Goal: Task Accomplishment & Management: Manage account settings

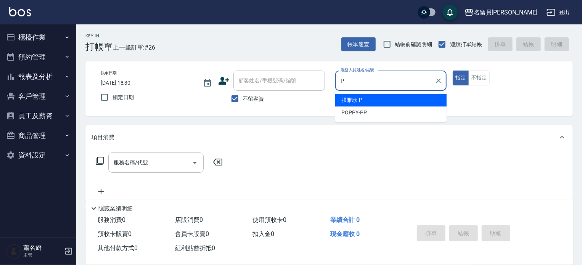
type input "P"
type button "true"
type input "[PERSON_NAME]"
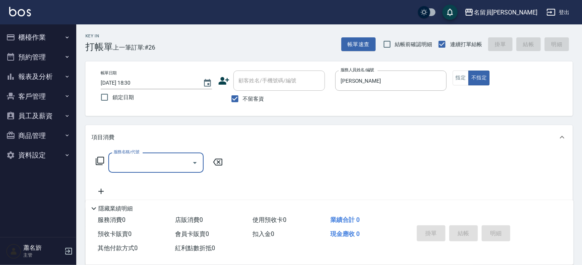
type input "Z"
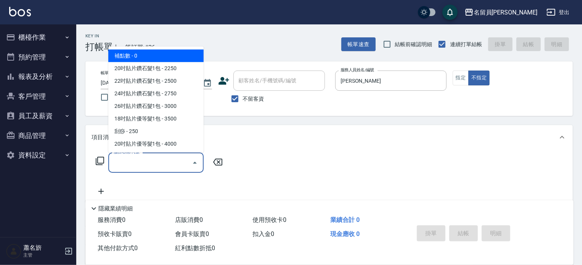
type input "補點數(000001)"
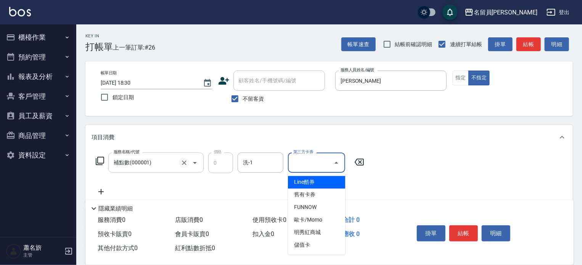
click at [184, 165] on icon "Clear" at bounding box center [184, 163] width 8 height 8
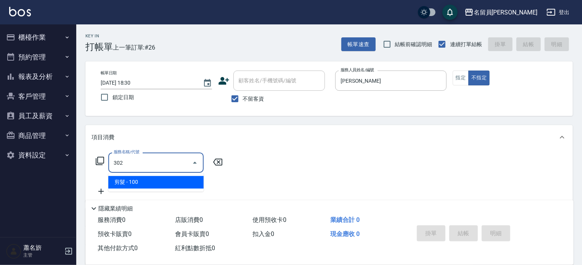
type input "剪髮(302)"
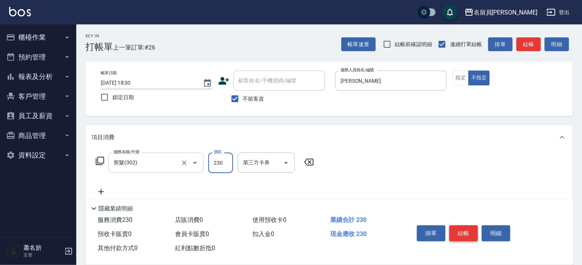
type input "230"
click at [465, 230] on button "結帳" at bounding box center [463, 233] width 29 height 16
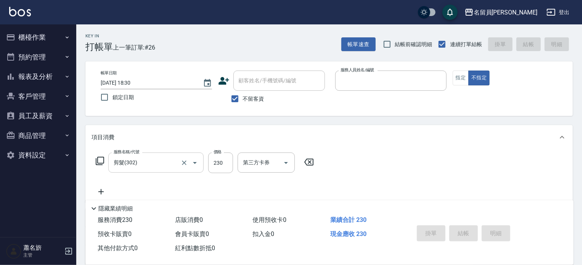
type input "7"
type input "[DATE] 19:32"
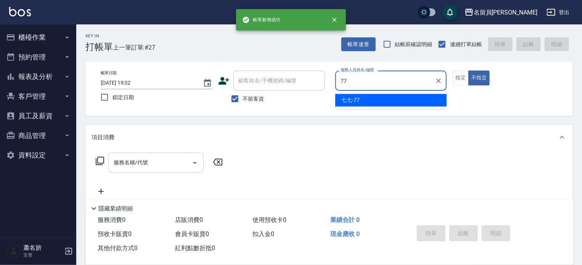
type input "七七-77"
type button "false"
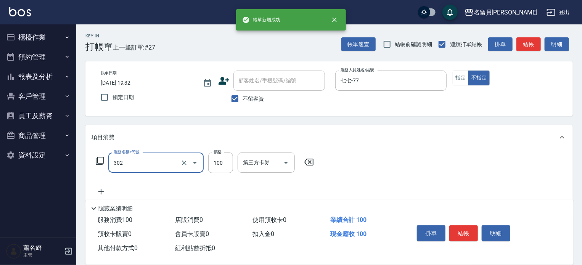
type input "剪髮(302)"
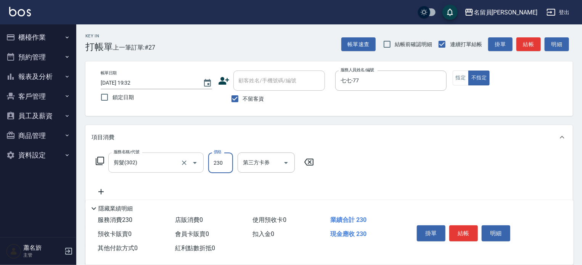
type input "230"
click at [464, 230] on button "結帳" at bounding box center [463, 233] width 29 height 16
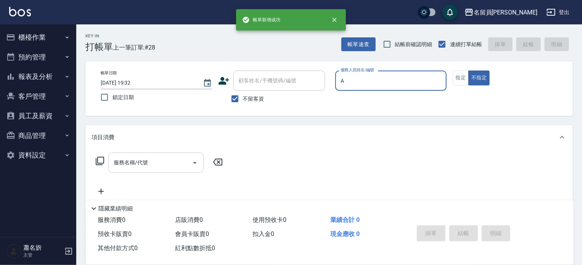
type input "[PERSON_NAME]"
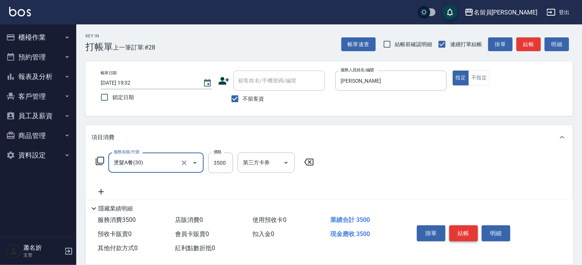
type input "燙髮A餐(30)"
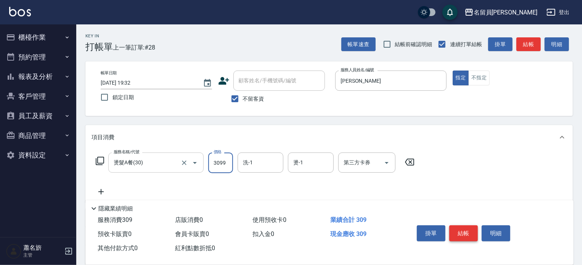
type input "3099"
type input "[PERSON_NAME]-13"
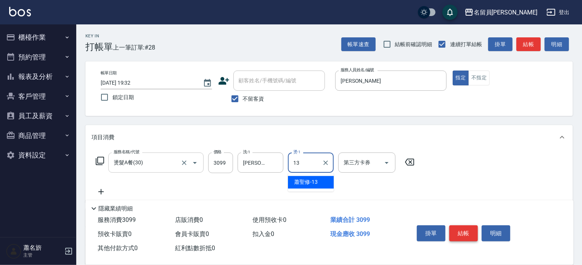
type input "[PERSON_NAME]-13"
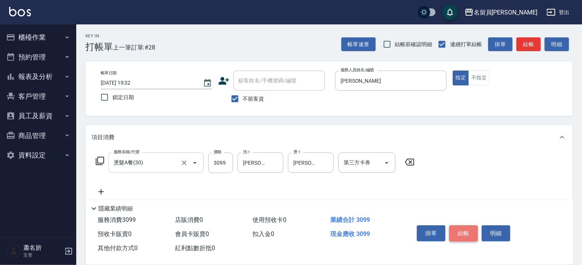
click at [464, 230] on button "結帳" at bounding box center [463, 233] width 29 height 16
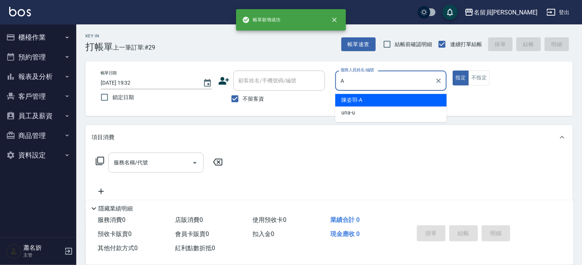
type input "[PERSON_NAME]"
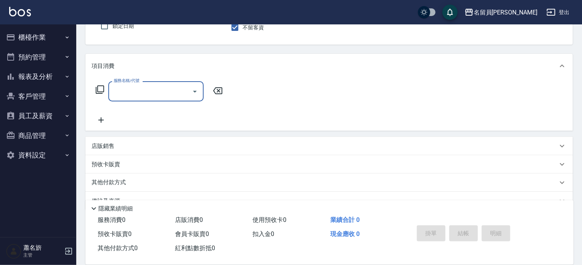
scroll to position [76, 0]
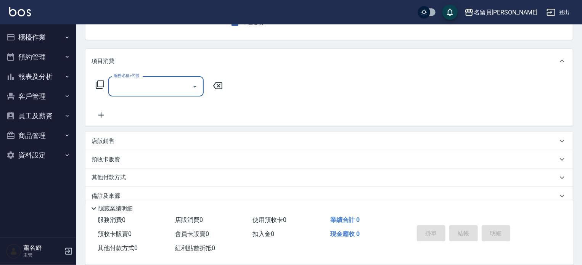
click at [279, 148] on div "店販銷售" at bounding box center [329, 141] width 488 height 18
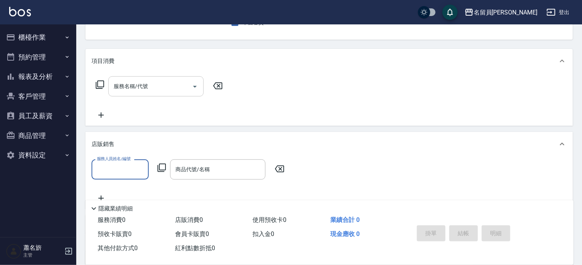
scroll to position [0, 0]
type input "[PERSON_NAME]"
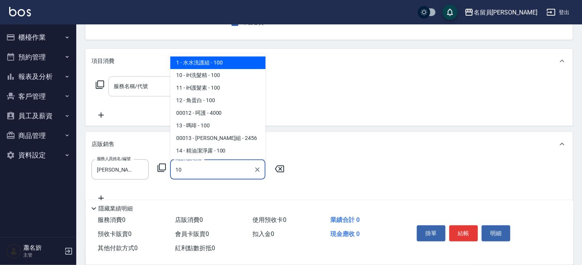
type input "iH洗髮精"
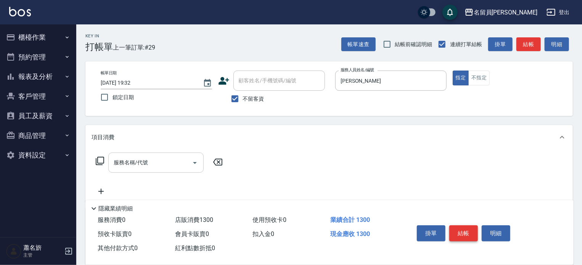
type input "1300"
click at [466, 230] on button "結帳" at bounding box center [463, 233] width 29 height 16
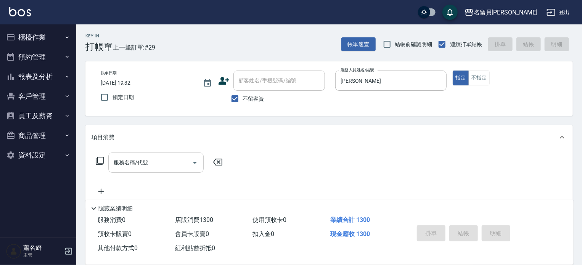
type input "[DATE] 19:33"
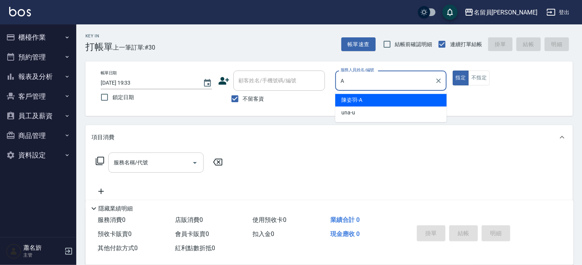
type input "[PERSON_NAME]"
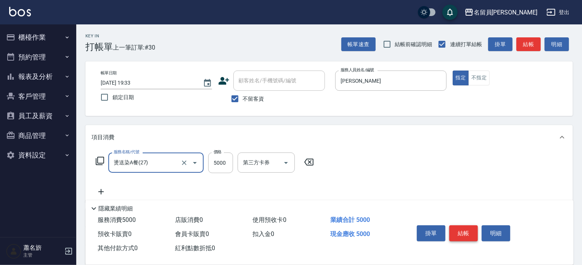
type input "燙送染A餐(27)"
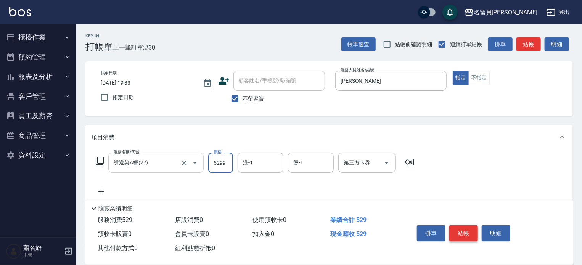
type input "5299"
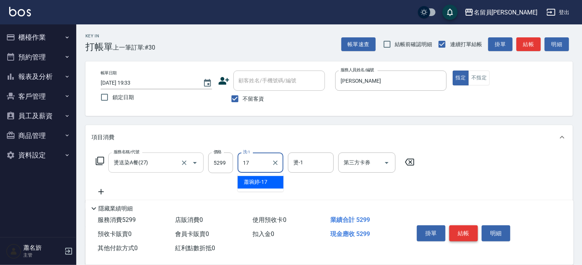
type input "[PERSON_NAME]-17"
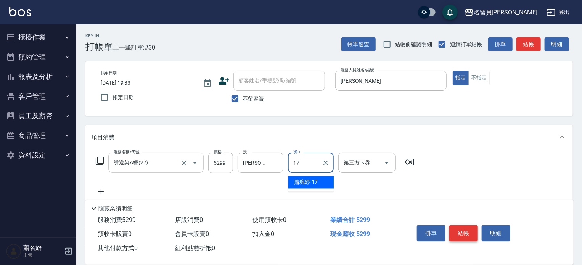
type input "[PERSON_NAME]-17"
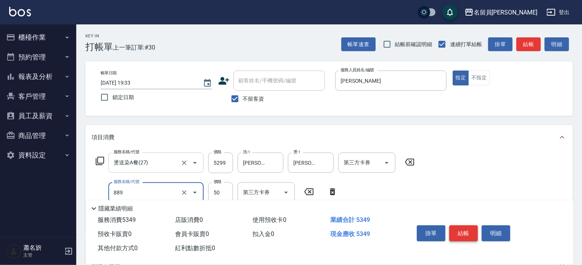
type input "精油(889)"
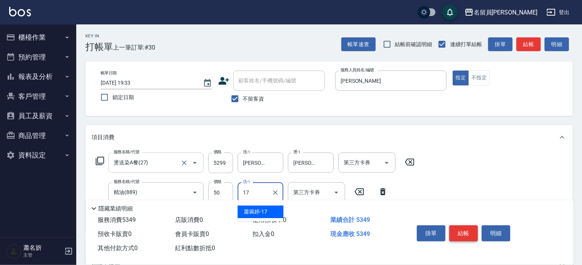
type input "[PERSON_NAME]-17"
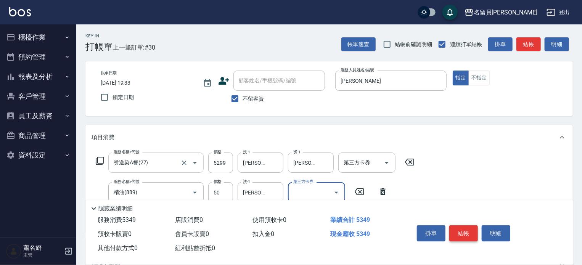
click at [466, 230] on button "結帳" at bounding box center [463, 233] width 29 height 16
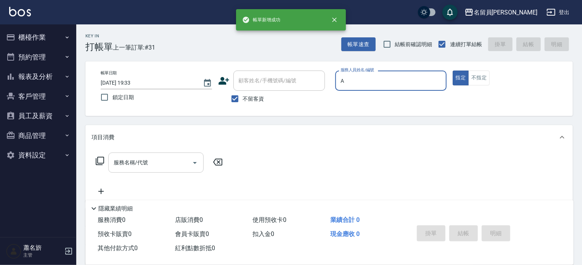
type input "[PERSON_NAME]"
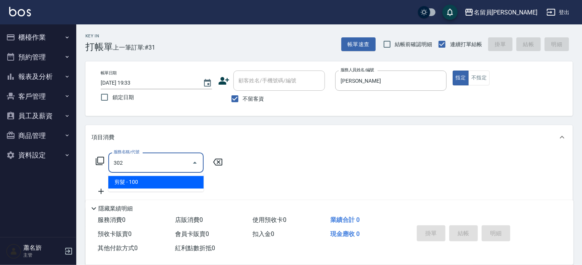
type input "剪髮(302)"
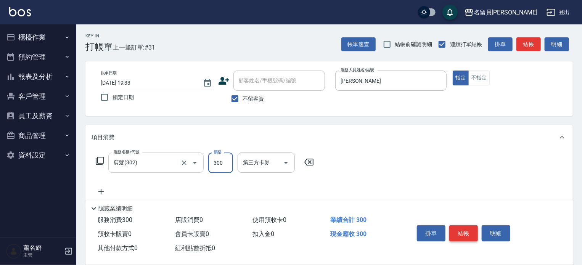
type input "300"
click at [466, 230] on button "結帳" at bounding box center [463, 233] width 29 height 16
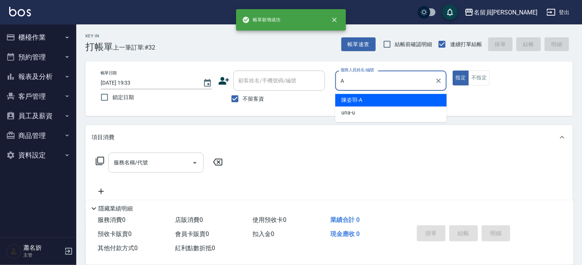
type input "[PERSON_NAME]"
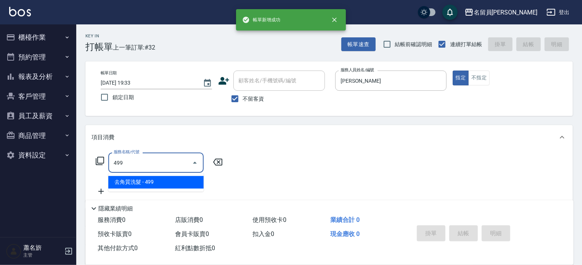
type input "去角質洗髮(499)"
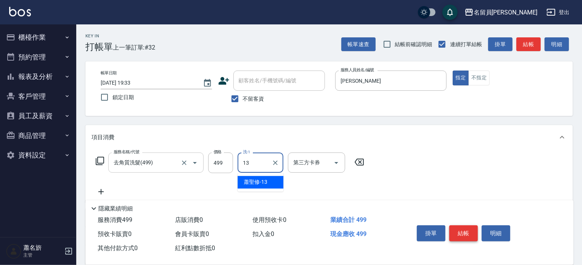
type input "[PERSON_NAME]-13"
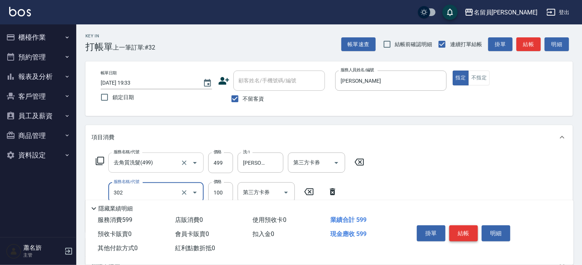
type input "剪髮(302)"
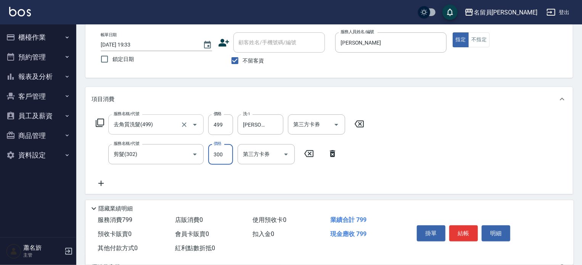
scroll to position [114, 0]
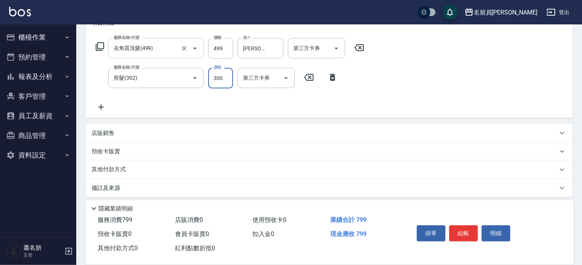
type input "300"
click at [311, 133] on div "店販銷售" at bounding box center [325, 133] width 466 height 8
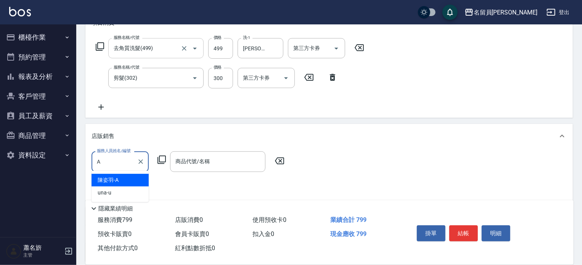
scroll to position [0, 0]
type input "[PERSON_NAME]"
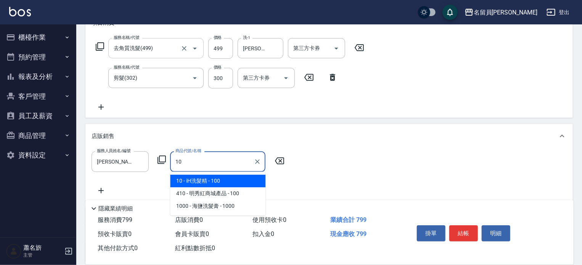
type input "iH洗髮精"
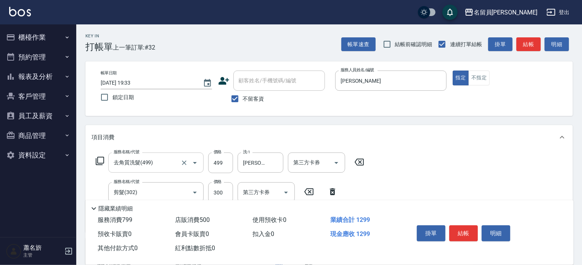
type input "500"
click at [449, 236] on div "掛單 結帳 明細" at bounding box center [464, 234] width 100 height 24
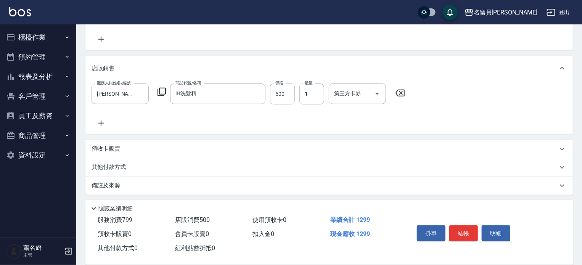
scroll to position [184, 0]
click at [461, 227] on button "結帳" at bounding box center [463, 233] width 29 height 16
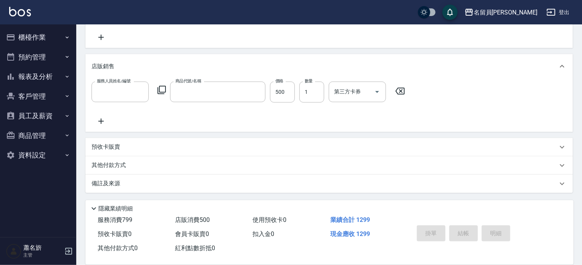
scroll to position [0, 0]
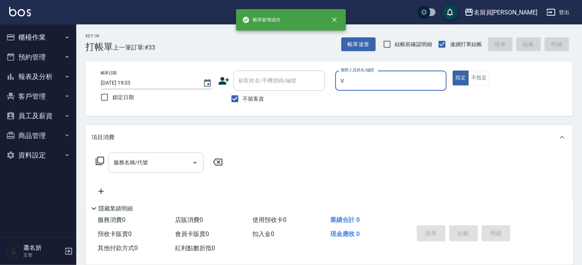
type input "[PERSON_NAME][PERSON_NAME]-V"
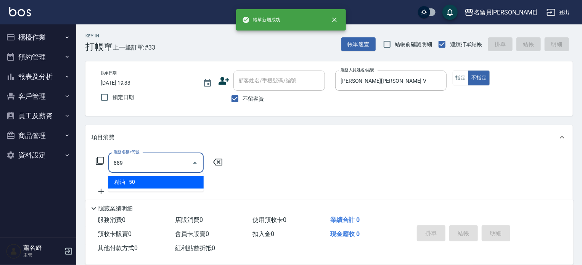
type input "精油(889)"
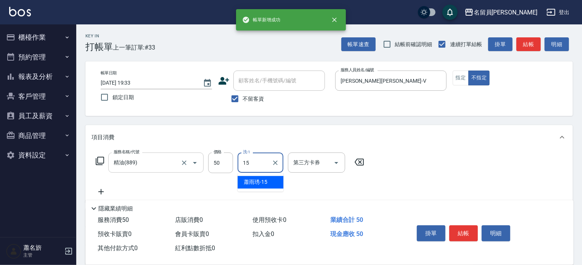
type input "[PERSON_NAME]-15"
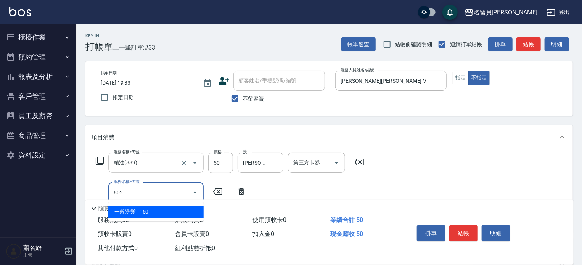
type input "一般洗髮(602)"
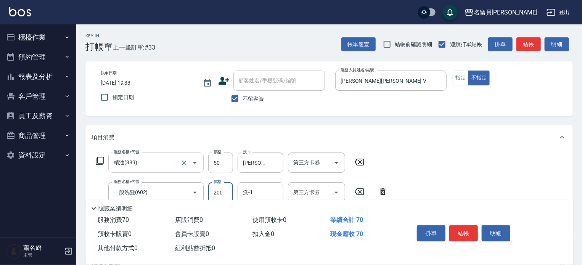
type input "200"
type input "[PERSON_NAME]-15"
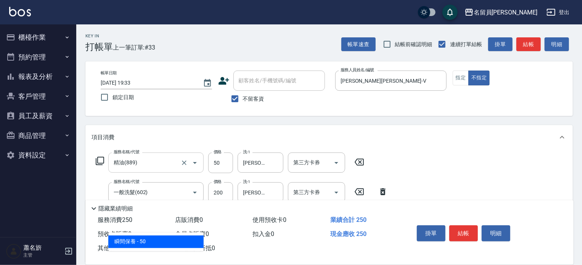
type input "瞬間保養(415)"
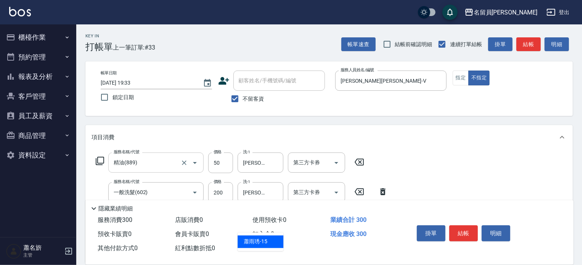
type input "[PERSON_NAME]-15"
click at [456, 225] on button "結帳" at bounding box center [463, 233] width 29 height 16
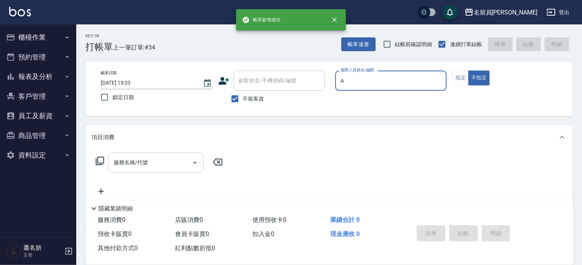
type input "[PERSON_NAME]"
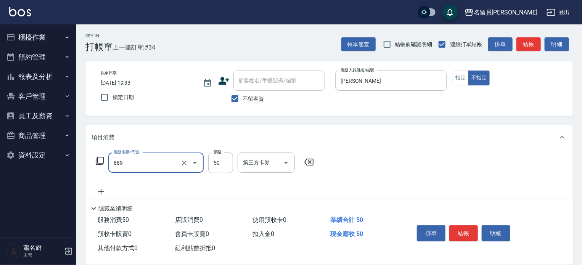
type input "精油(889)"
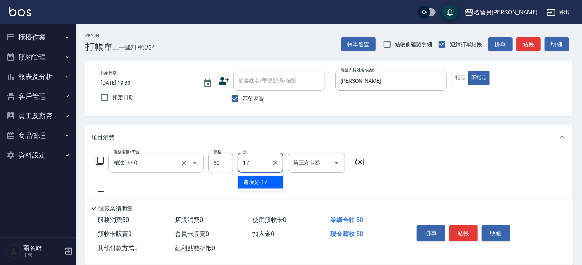
type input "[PERSON_NAME]-17"
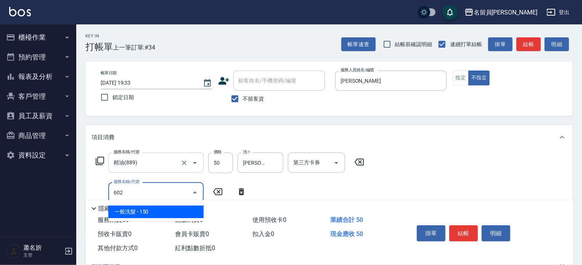
type input "一般洗髮(602)"
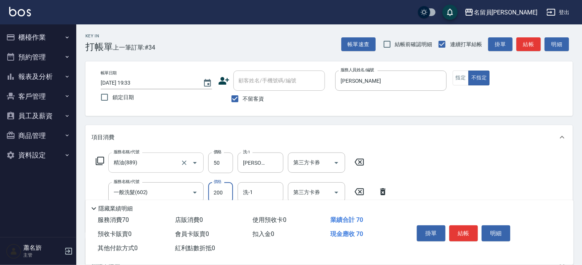
type input "200"
type input "[PERSON_NAME]-17"
type input "瞬間保養(415)"
type input "[PERSON_NAME]-17"
click at [456, 225] on button "結帳" at bounding box center [463, 233] width 29 height 16
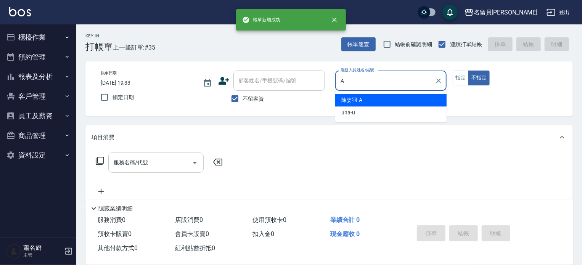
type input "[PERSON_NAME]"
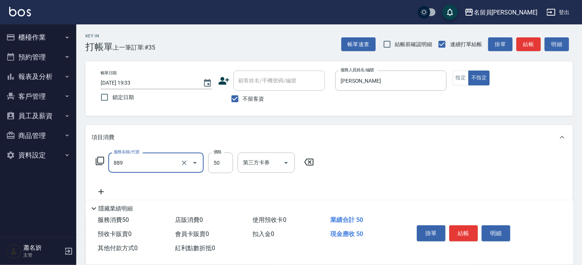
type input "精油(889)"
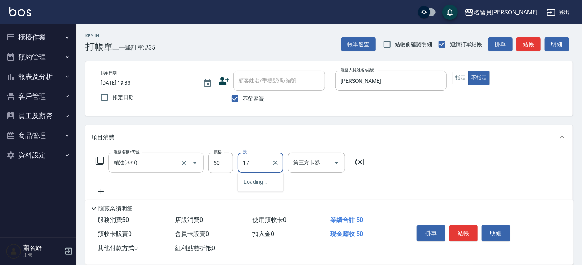
type input "[PERSON_NAME]-17"
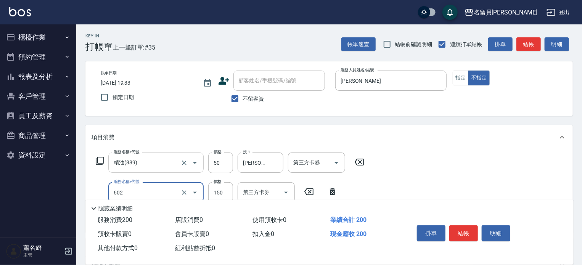
type input "一般洗髮(602)"
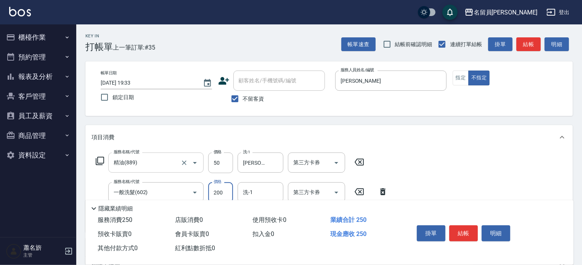
type input "200"
type input "[PERSON_NAME]-17"
type input "瞬間保養(415)"
type input "[PERSON_NAME]-17"
type input "剪髮(302)"
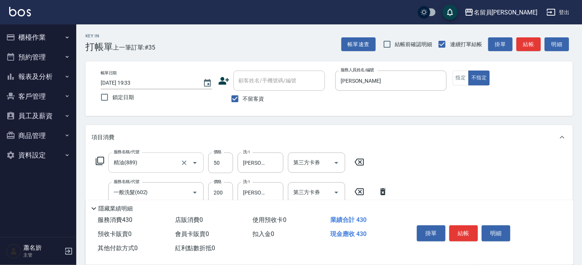
type input "130"
click at [456, 225] on button "結帳" at bounding box center [463, 233] width 29 height 16
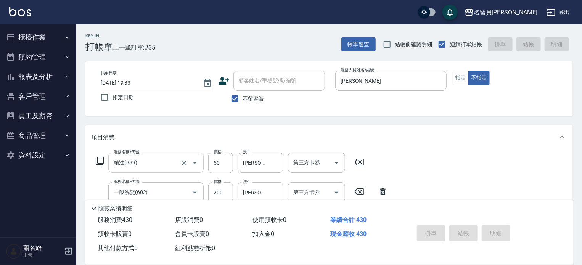
type input "[DATE] 19:34"
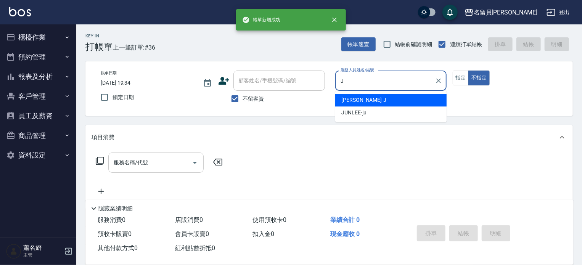
type input "[PERSON_NAME]"
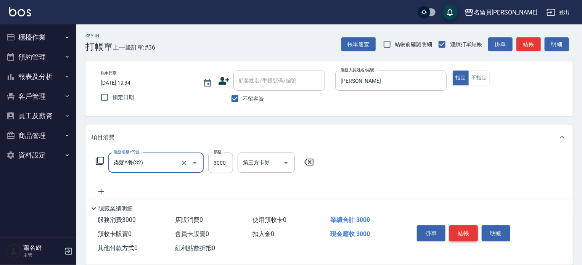
type input "染髮A餐(32)"
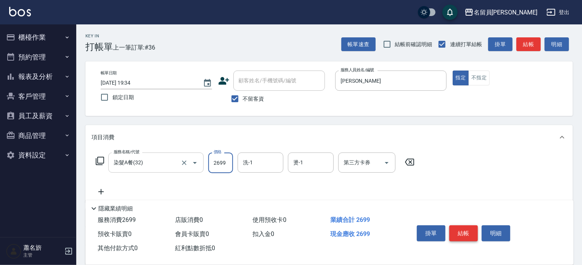
type input "2699"
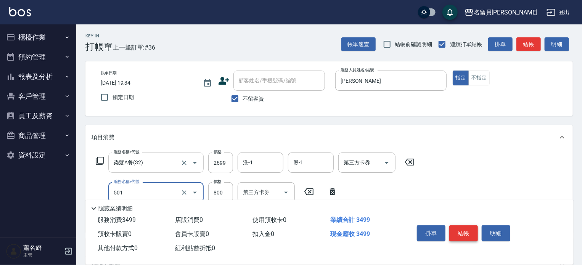
type input "染髮(501)"
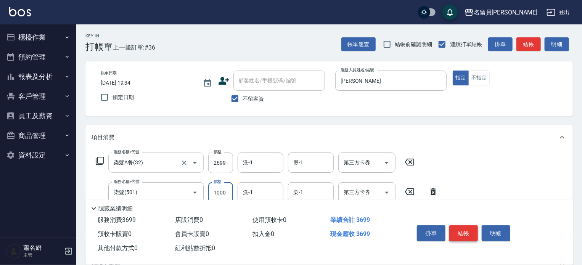
type input "1000"
click at [458, 230] on button "結帳" at bounding box center [463, 233] width 29 height 16
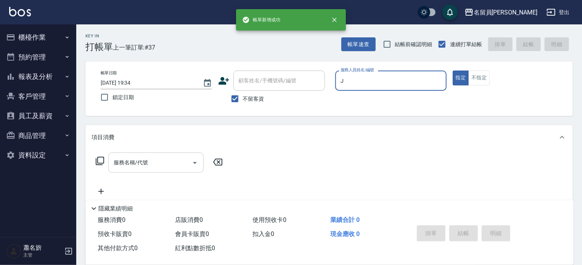
type input "[PERSON_NAME]"
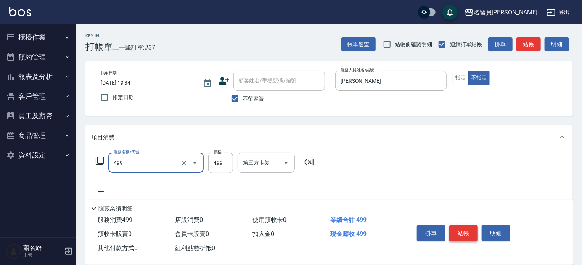
type input "去角質洗髮(499)"
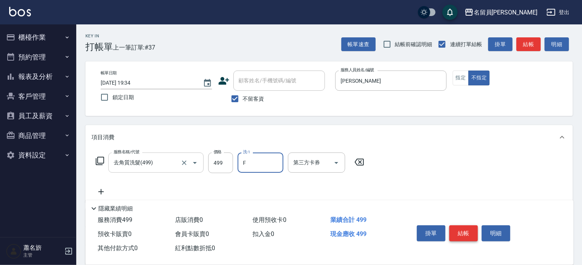
type input "[PERSON_NAME]-F"
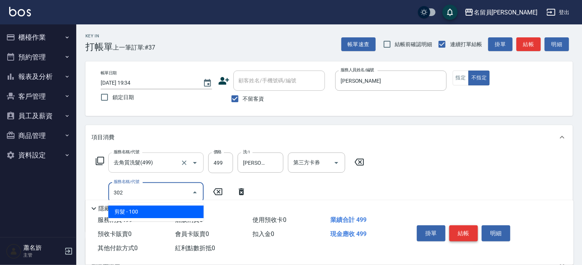
type input "剪髮(302)"
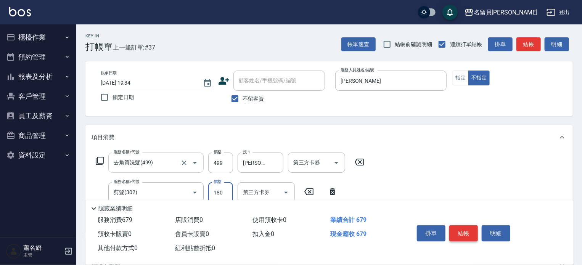
type input "180"
click at [458, 230] on button "結帳" at bounding box center [463, 233] width 29 height 16
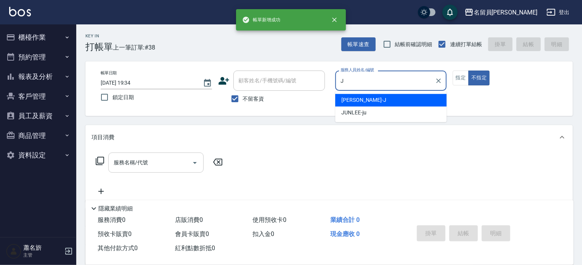
type input "[PERSON_NAME]"
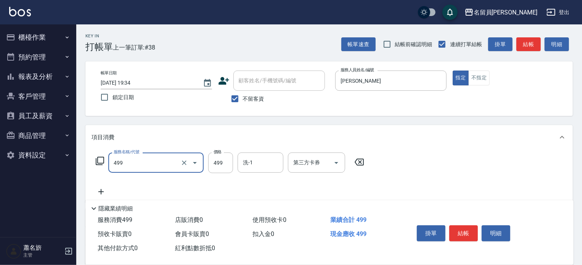
type input "去角質洗髮(499)"
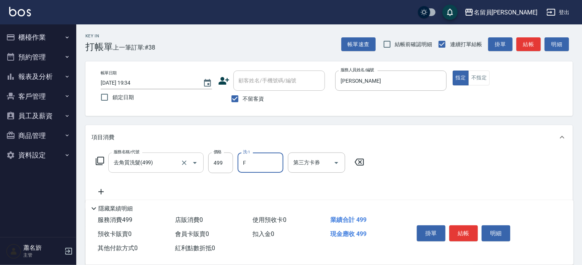
type input "[PERSON_NAME]-F"
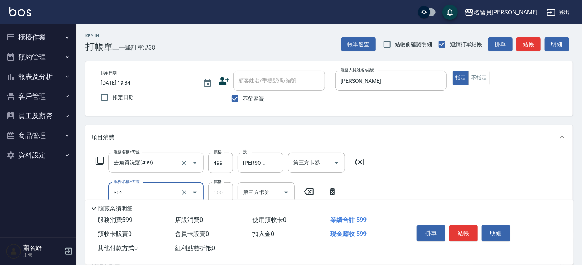
type input "剪髮(302)"
type input "230"
click at [458, 231] on button "結帳" at bounding box center [463, 233] width 29 height 16
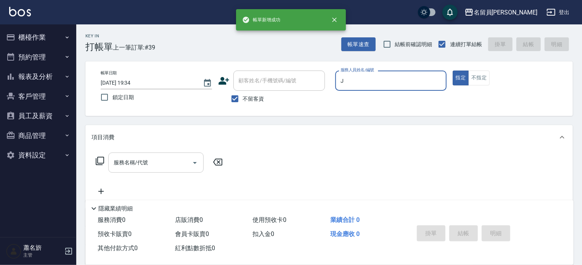
type input "[PERSON_NAME]"
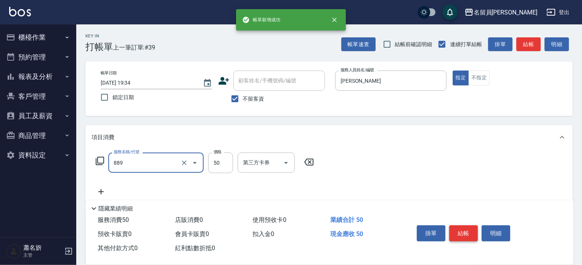
type input "精油(889)"
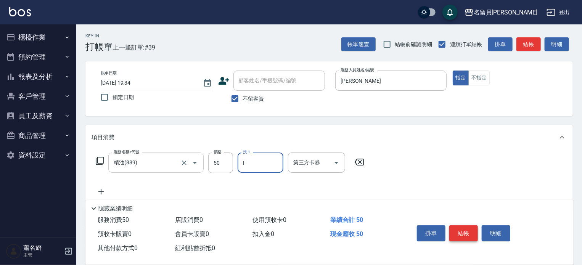
type input "[PERSON_NAME]-F"
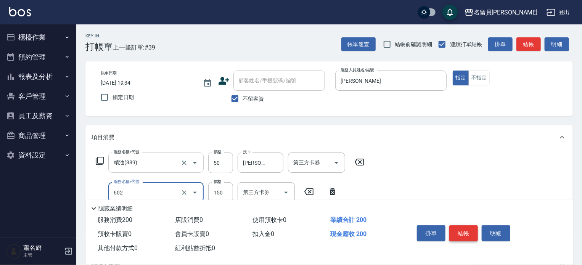
type input "一般洗髮(602)"
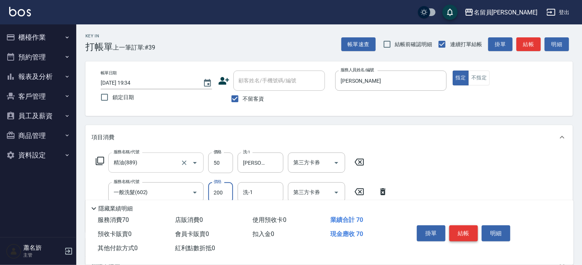
type input "200"
type input "[PERSON_NAME]-F"
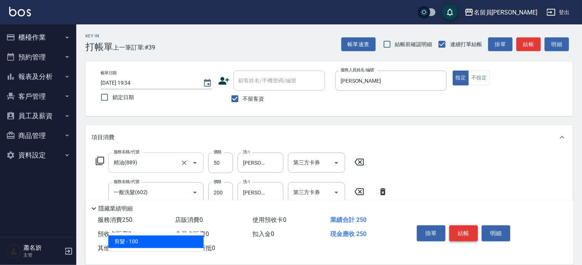
type input "剪髮(302)"
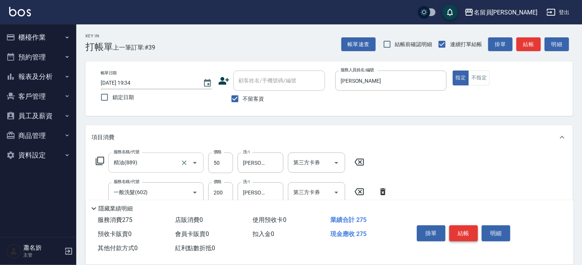
type input "250"
click at [458, 231] on button "結帳" at bounding box center [463, 233] width 29 height 16
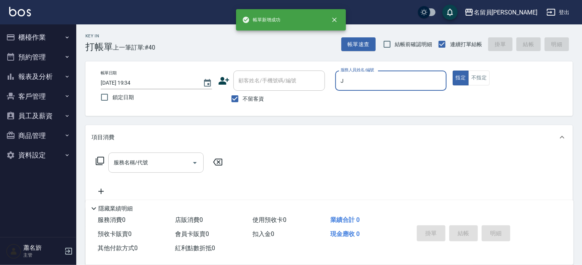
type input "[PERSON_NAME]"
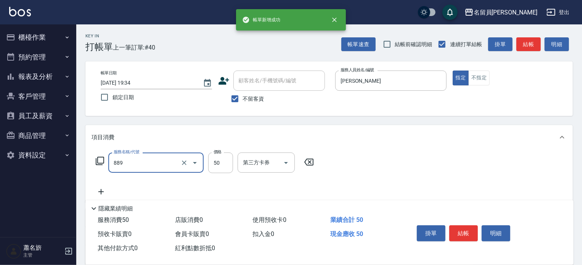
type input "精油(889)"
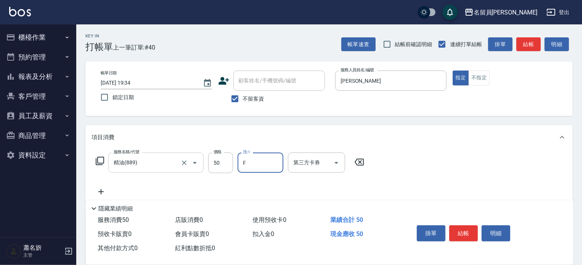
type input "[PERSON_NAME]-F"
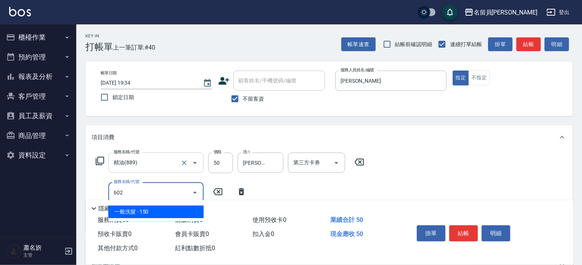
type input "一般洗髮(602)"
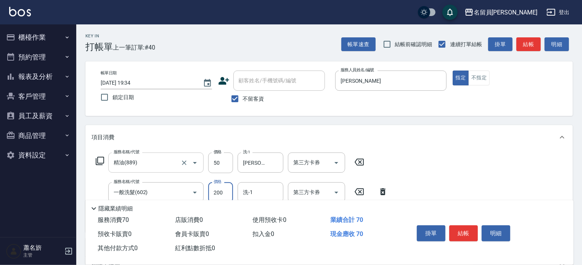
type input "200"
type input "[PERSON_NAME]-F"
type input "剪髮(302)"
type input "250"
drag, startPoint x: 458, startPoint y: 231, endPoint x: 462, endPoint y: 233, distance: 3.9
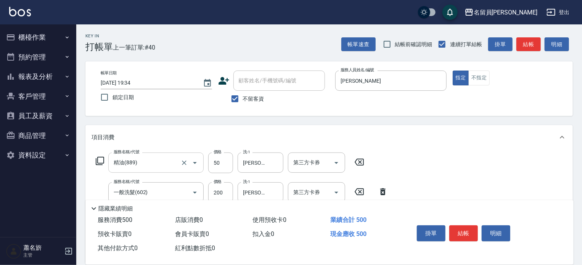
click at [460, 232] on button "結帳" at bounding box center [463, 233] width 29 height 16
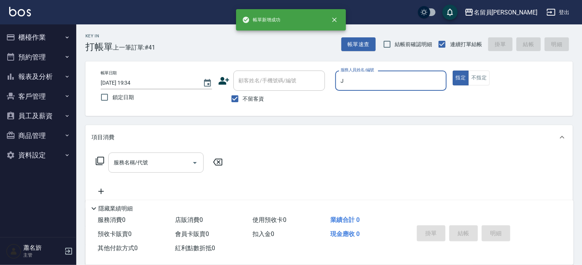
type input "[PERSON_NAME]"
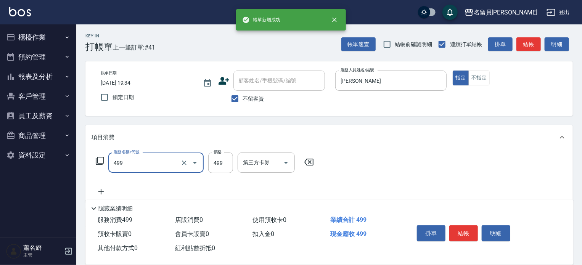
type input "去角質洗髮(499)"
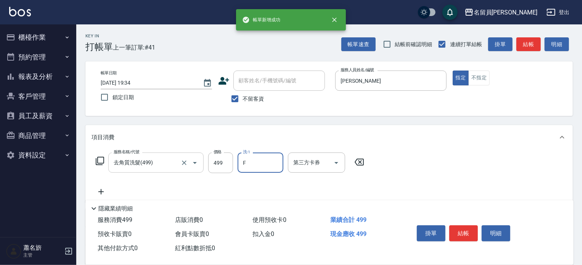
type input "[PERSON_NAME]-F"
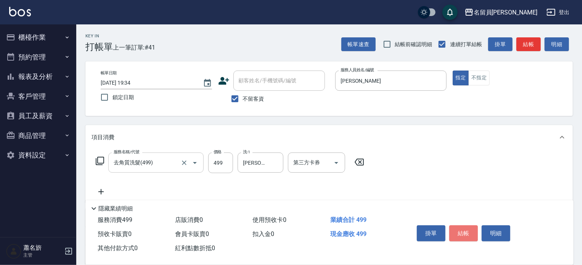
click at [462, 233] on button "結帳" at bounding box center [463, 233] width 29 height 16
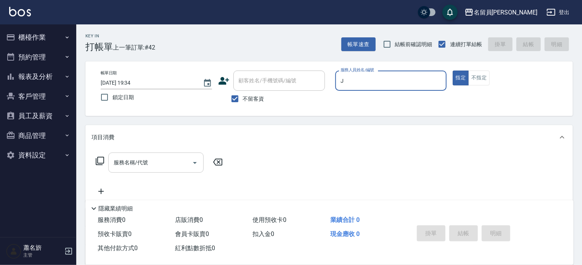
type input "[PERSON_NAME]"
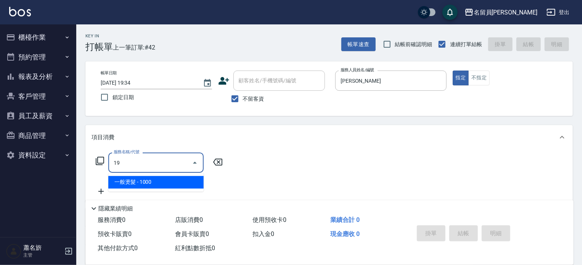
type input "一般燙髮(19)"
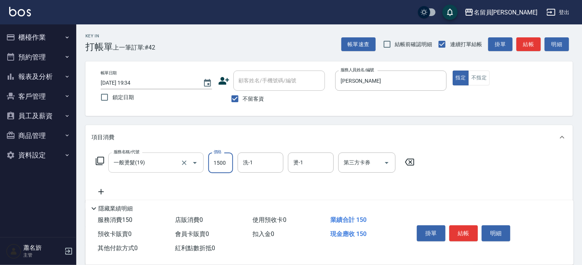
type input "1500"
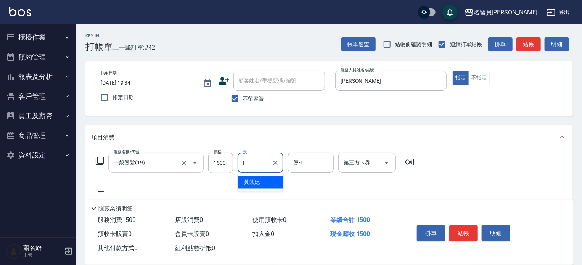
type input "[PERSON_NAME]-F"
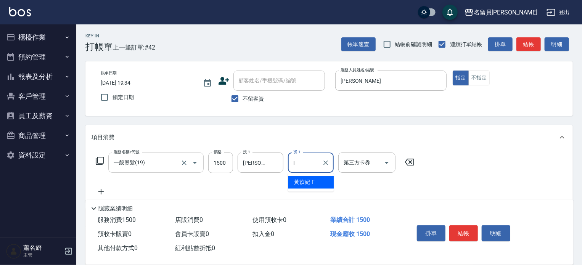
type input "[PERSON_NAME]-F"
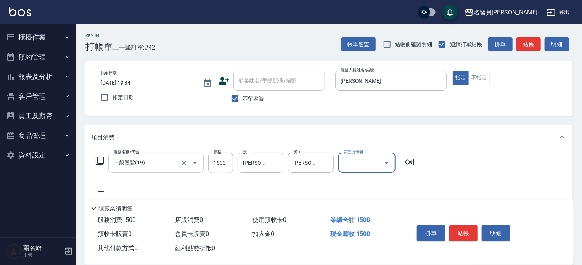
click at [462, 233] on button "結帳" at bounding box center [463, 233] width 29 height 16
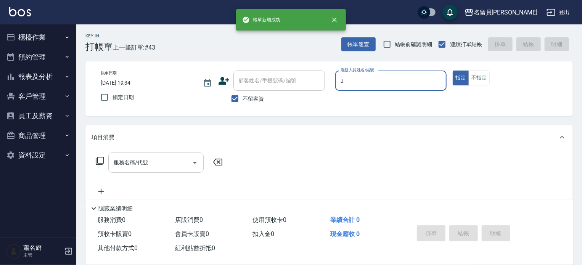
type input "[PERSON_NAME]"
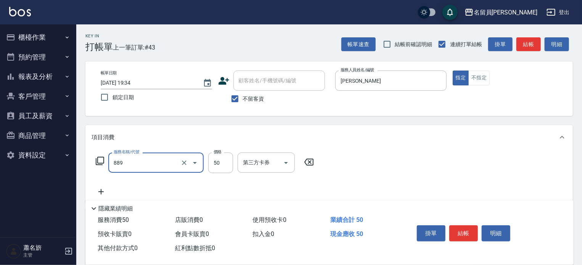
type input "精油(889)"
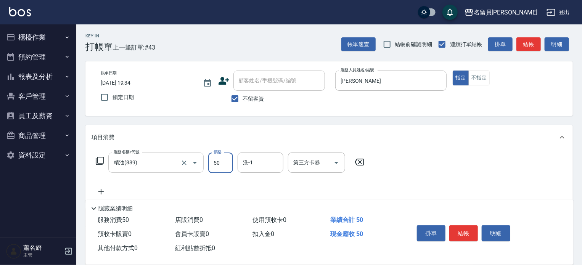
type input "50"
type input "Line酷券"
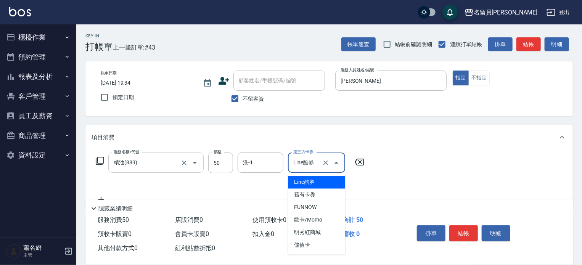
click at [317, 161] on input "Line酷券" at bounding box center [305, 162] width 29 height 13
click at [320, 161] on button "Clear" at bounding box center [325, 163] width 11 height 11
click at [270, 157] on input "洗-1" at bounding box center [260, 162] width 39 height 13
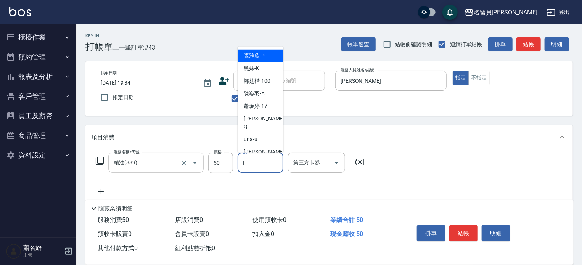
type input "[PERSON_NAME]-F"
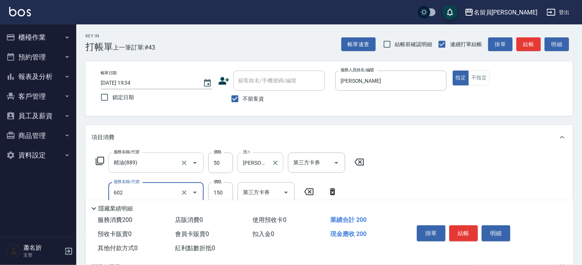
type input "一般洗髮(602)"
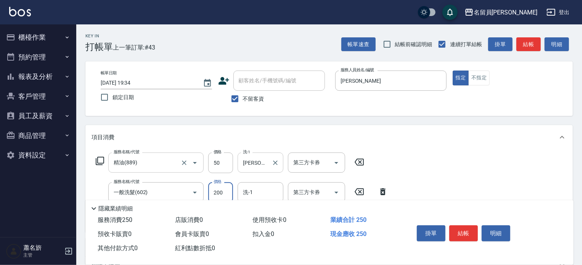
type input "200"
type input "[PERSON_NAME]-F"
type input "剪髮(302)"
type input "250"
click at [467, 235] on button "結帳" at bounding box center [463, 233] width 29 height 16
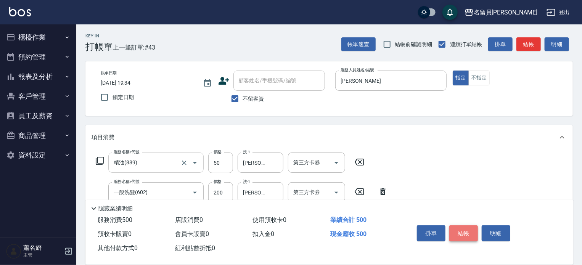
type input "[DATE] 19:35"
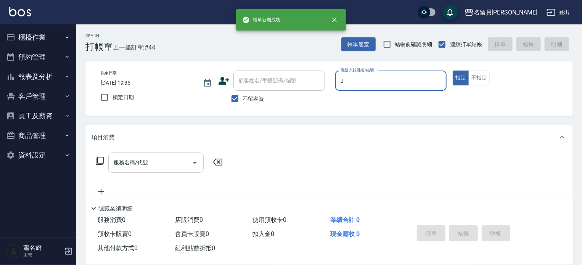
type input "[PERSON_NAME]"
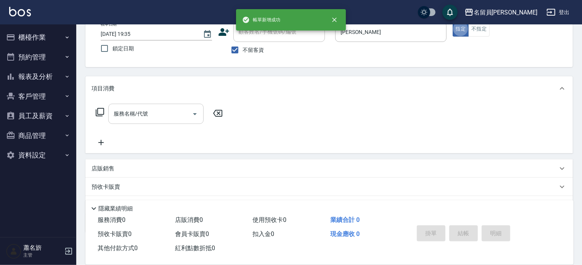
scroll to position [50, 0]
click at [371, 166] on div "店販銷售" at bounding box center [325, 167] width 466 height 8
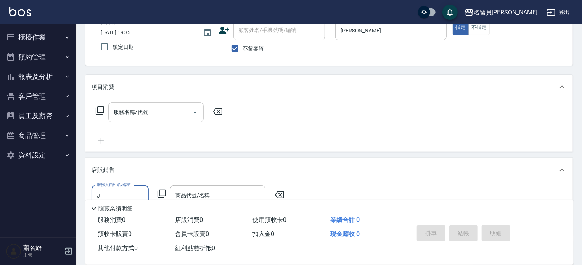
scroll to position [0, 0]
type input "[PERSON_NAME]"
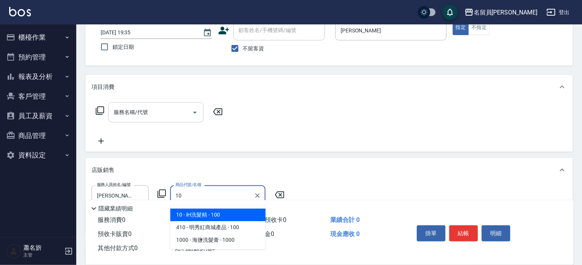
type input "iH洗髮精"
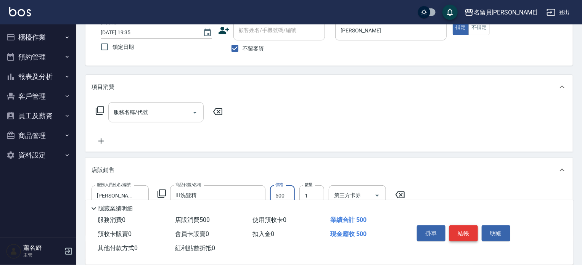
type input "500"
click at [453, 230] on button "結帳" at bounding box center [463, 233] width 29 height 16
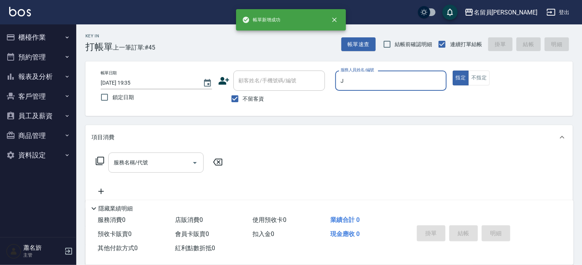
type input "[PERSON_NAME]"
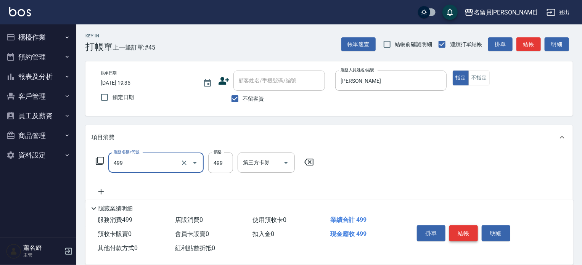
type input "去角質洗髮(499)"
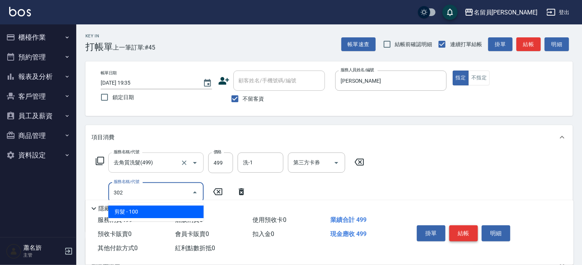
type input "剪髮(302)"
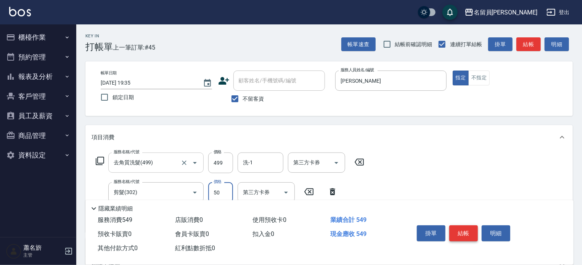
type input "50"
click at [453, 230] on button "結帳" at bounding box center [463, 233] width 29 height 16
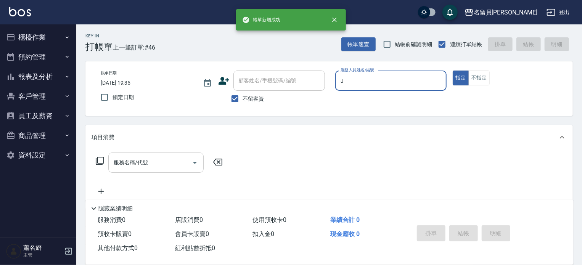
type input "[PERSON_NAME]"
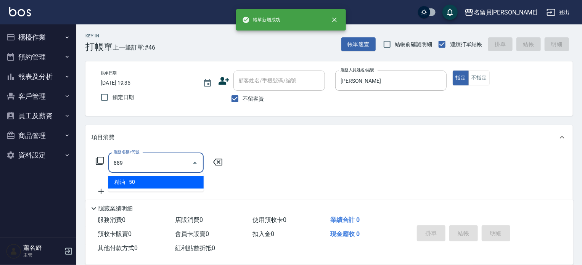
type input "精油(889)"
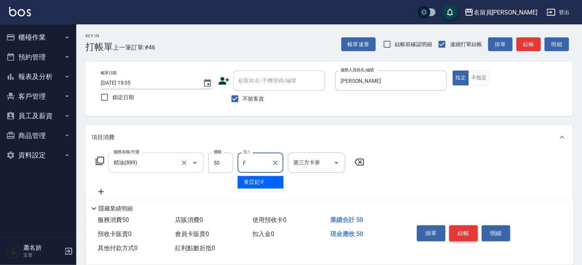
type input "[PERSON_NAME]-F"
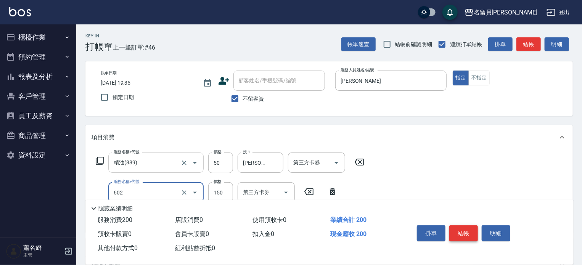
type input "一般洗髮(602)"
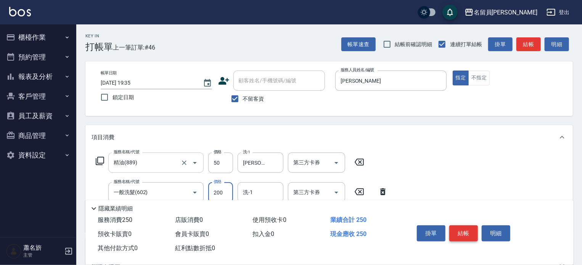
type input "200"
type input "[PERSON_NAME]-F"
type input "剪髮(302)"
type input "250"
click at [453, 230] on button "結帳" at bounding box center [463, 233] width 29 height 16
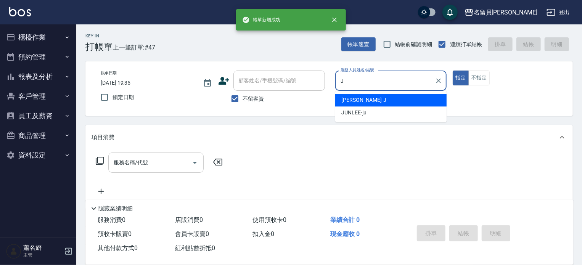
type input "[PERSON_NAME]"
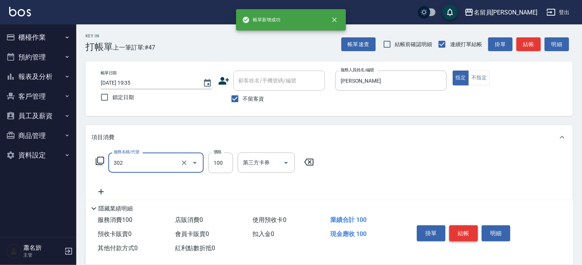
type input "剪髮(302)"
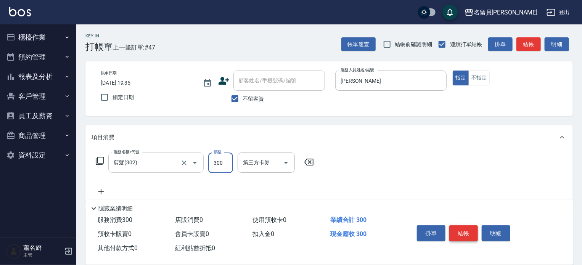
type input "300"
click at [453, 230] on button "結帳" at bounding box center [463, 233] width 29 height 16
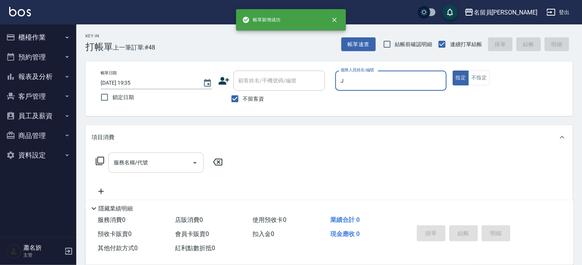
type input "[PERSON_NAME]"
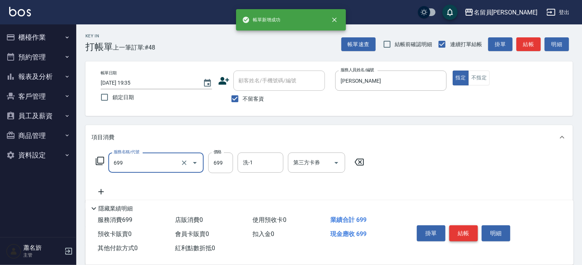
type input "精油洗髮(699)"
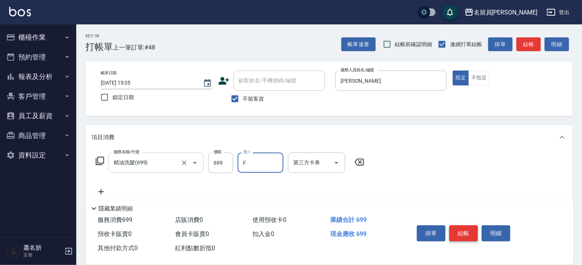
type input "[PERSON_NAME]-F"
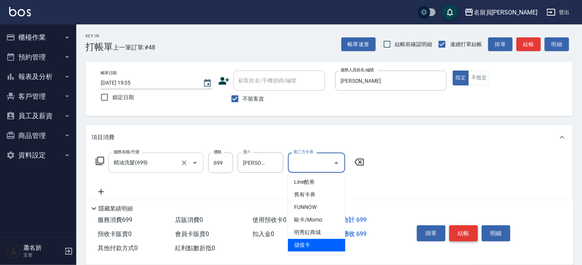
type input "儲值卡"
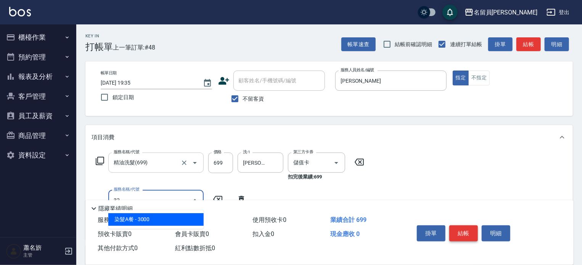
type input "染髮A餐(32)"
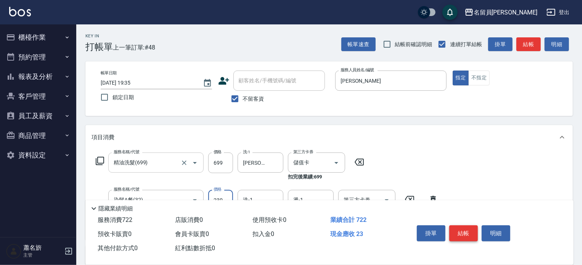
type input "230"
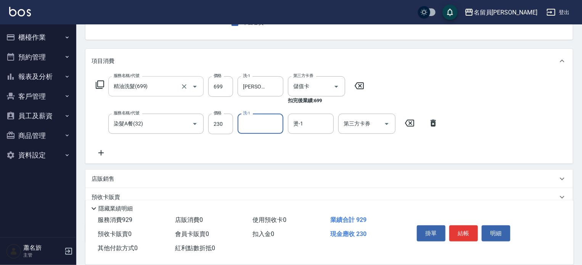
scroll to position [114, 0]
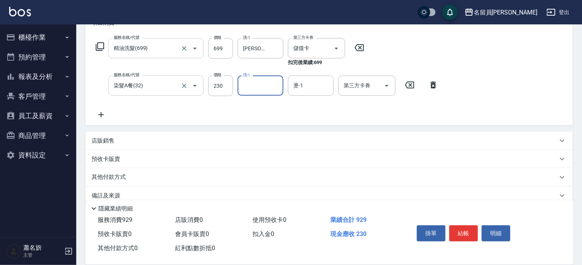
click at [200, 81] on div "染髮A餐(32) 服務名稱/代號" at bounding box center [155, 86] width 95 height 20
click at [187, 86] on icon "Clear" at bounding box center [184, 86] width 8 height 8
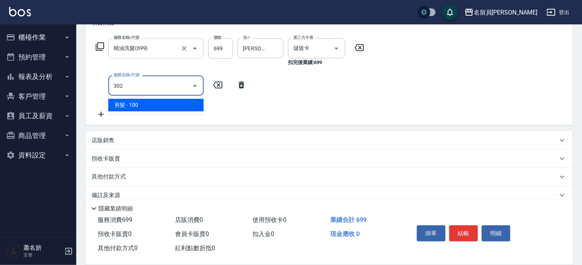
type input "剪髮(302)"
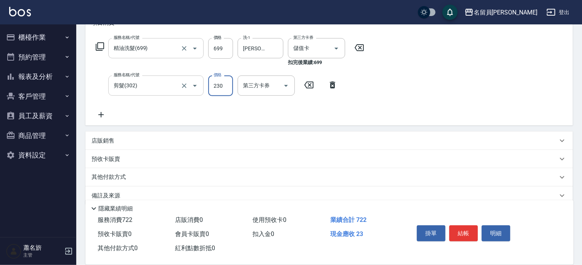
type input "230"
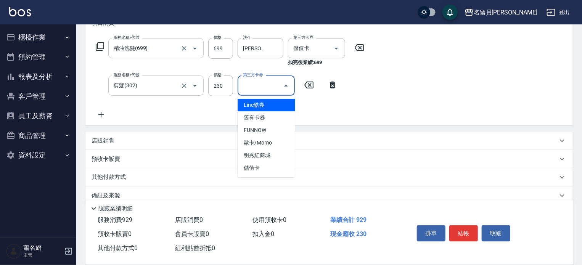
type input "儲值卡"
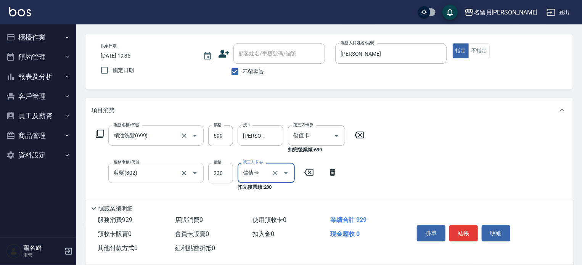
scroll to position [0, 0]
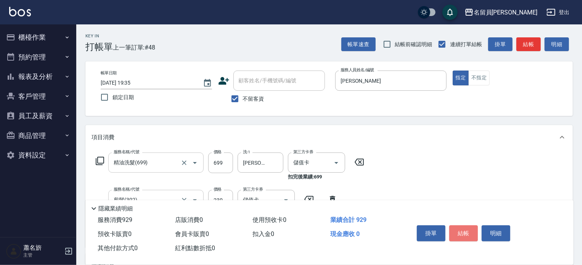
click at [474, 230] on button "結帳" at bounding box center [463, 233] width 29 height 16
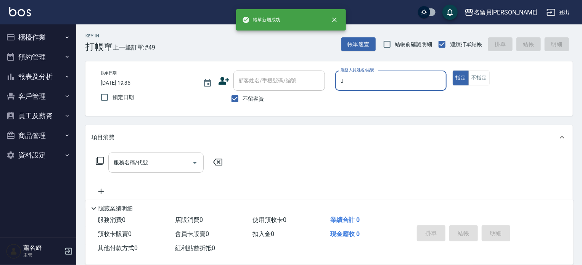
type input "[PERSON_NAME]"
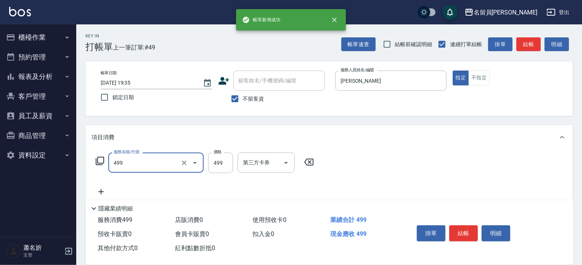
type input "去角質洗髮(499)"
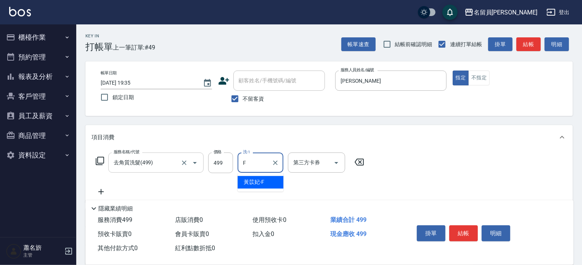
type input "[PERSON_NAME]-F"
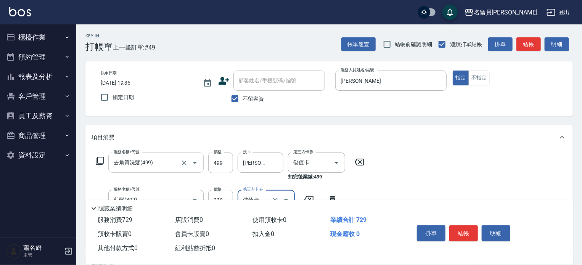
click at [465, 253] on div "掛單 結帳 明細" at bounding box center [485, 234] width 160 height 42
click at [464, 231] on button "結帳" at bounding box center [463, 233] width 29 height 16
click at [463, 230] on button "結帳" at bounding box center [463, 233] width 29 height 16
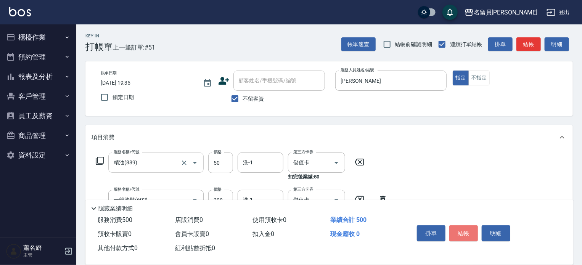
click at [463, 230] on button "結帳" at bounding box center [463, 233] width 29 height 16
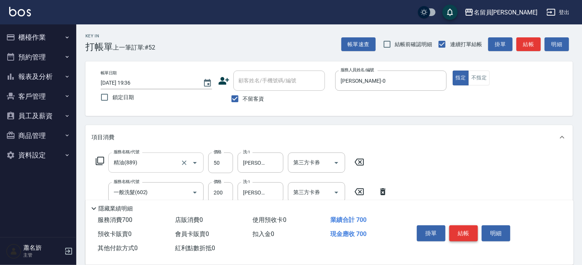
click at [463, 230] on button "結帳" at bounding box center [463, 233] width 29 height 16
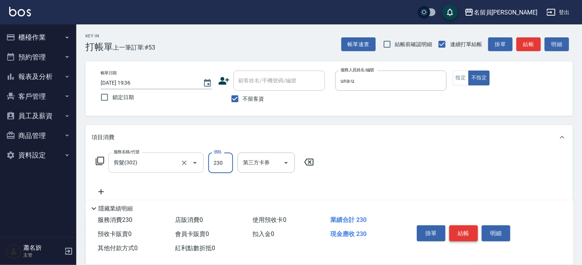
click at [463, 230] on button "結帳" at bounding box center [463, 233] width 29 height 16
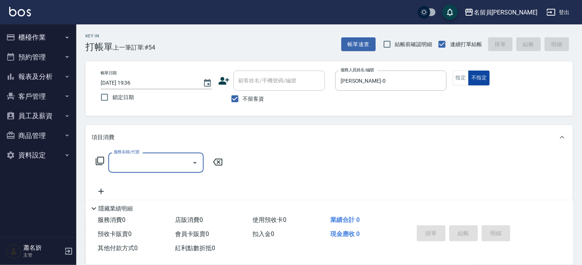
drag, startPoint x: 477, startPoint y: 71, endPoint x: 474, endPoint y: 74, distance: 4.1
click at [478, 72] on button "不指定" at bounding box center [479, 78] width 21 height 15
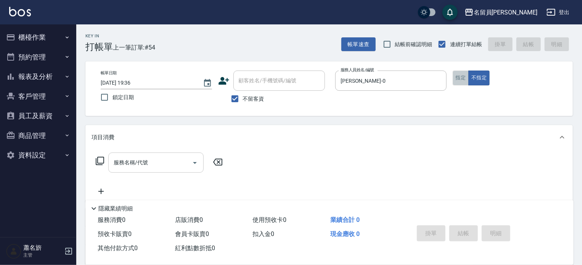
click at [463, 79] on button "指定" at bounding box center [461, 78] width 16 height 15
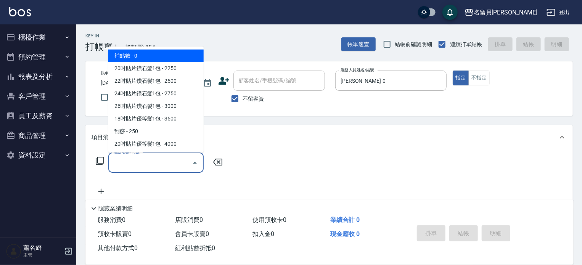
click at [136, 163] on input "服務名稱/代號" at bounding box center [150, 162] width 77 height 13
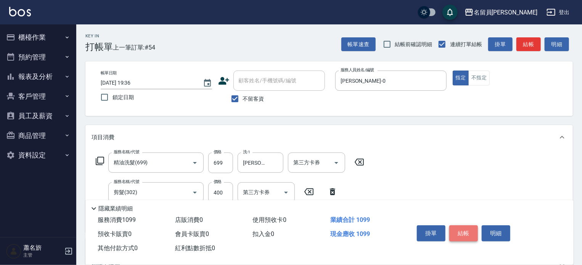
click at [463, 233] on button "結帳" at bounding box center [463, 233] width 29 height 16
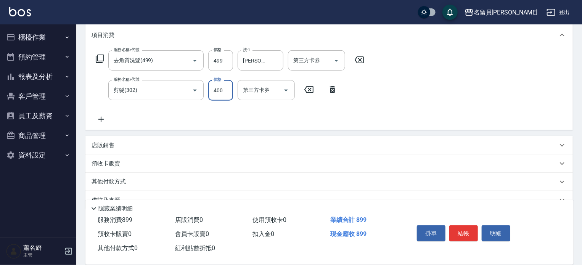
scroll to position [119, 0]
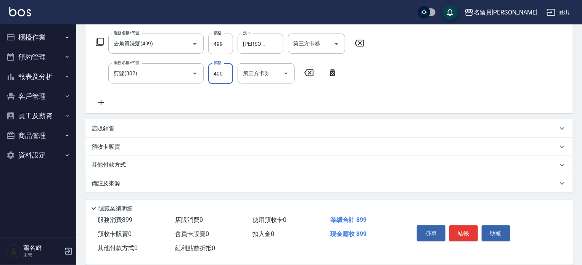
click at [250, 128] on div "店販銷售" at bounding box center [325, 129] width 466 height 8
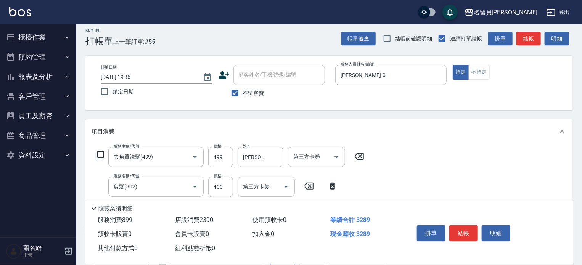
scroll to position [0, 0]
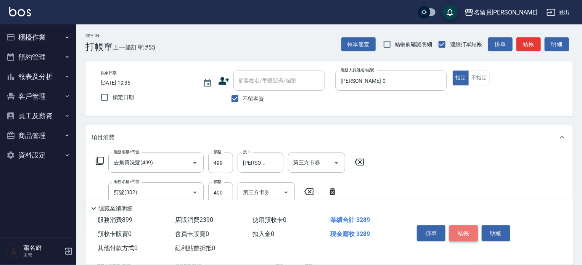
click at [457, 232] on button "結帳" at bounding box center [463, 233] width 29 height 16
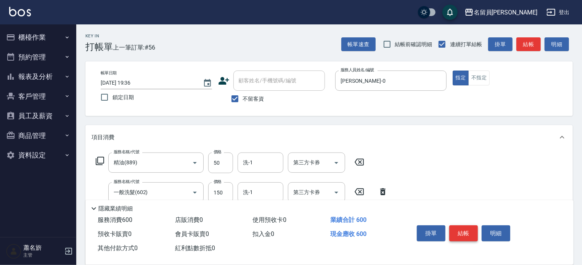
click at [457, 232] on button "結帳" at bounding box center [463, 233] width 29 height 16
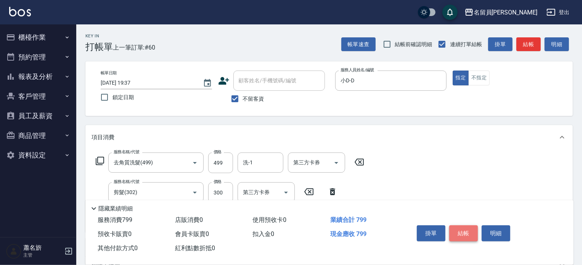
click at [457, 232] on button "結帳" at bounding box center [463, 233] width 29 height 16
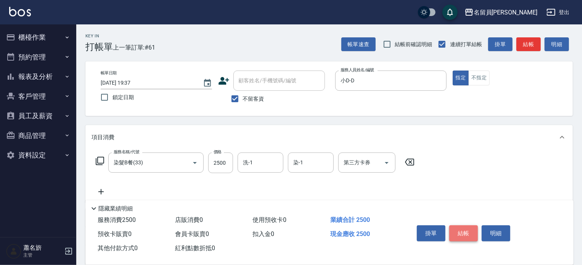
click at [457, 232] on button "結帳" at bounding box center [463, 233] width 29 height 16
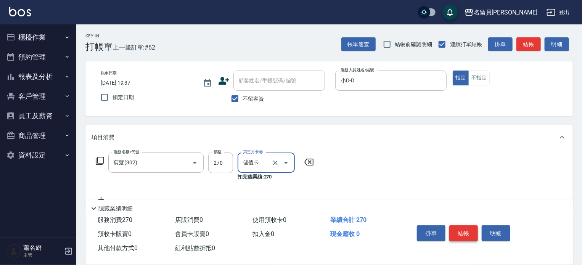
click at [457, 232] on button "結帳" at bounding box center [463, 233] width 29 height 16
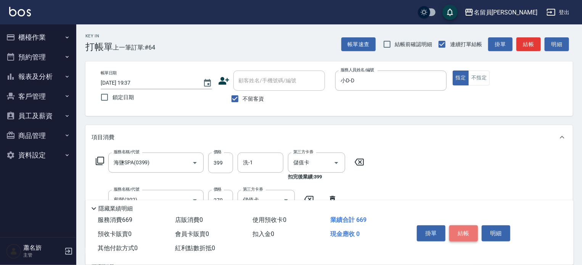
click at [457, 232] on button "結帳" at bounding box center [463, 233] width 29 height 16
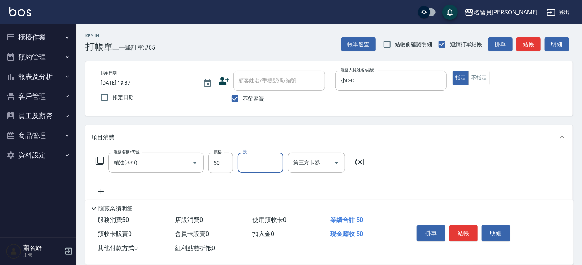
click at [186, 162] on icon "Clear" at bounding box center [184, 163] width 8 height 8
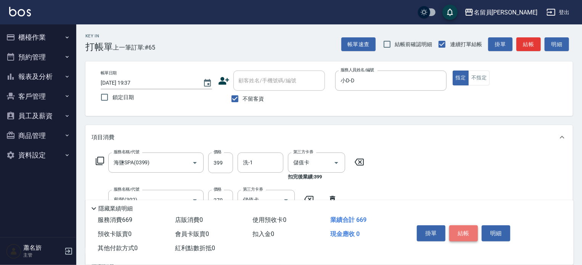
click at [451, 229] on button "結帳" at bounding box center [463, 233] width 29 height 16
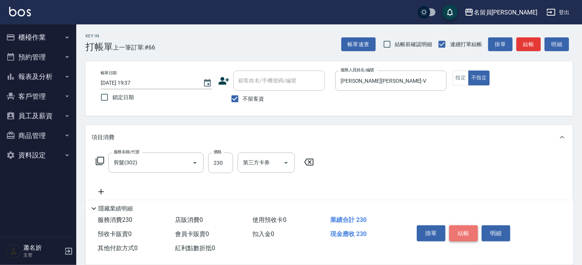
click at [451, 229] on button "結帳" at bounding box center [463, 233] width 29 height 16
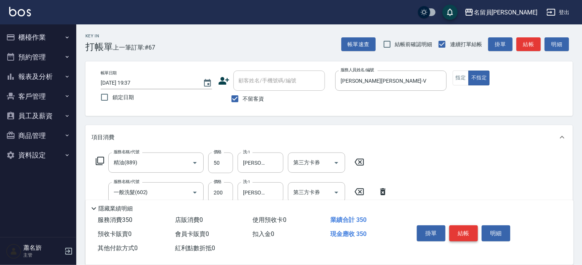
click at [451, 229] on button "結帳" at bounding box center [463, 233] width 29 height 16
click at [458, 229] on button "結帳" at bounding box center [463, 233] width 29 height 16
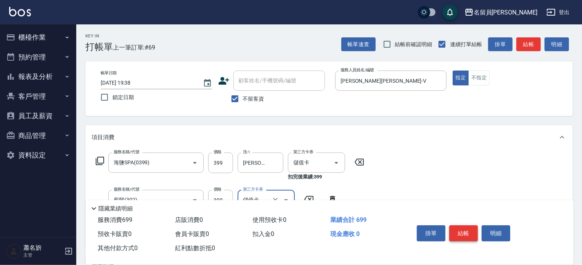
click at [459, 229] on button "結帳" at bounding box center [463, 233] width 29 height 16
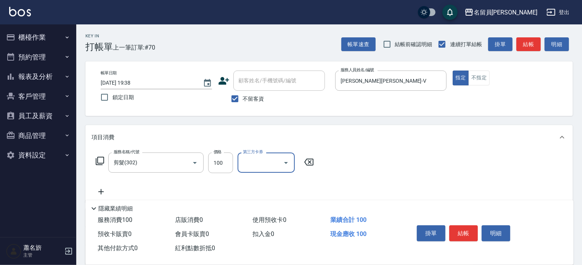
click at [461, 229] on button "結帳" at bounding box center [463, 233] width 29 height 16
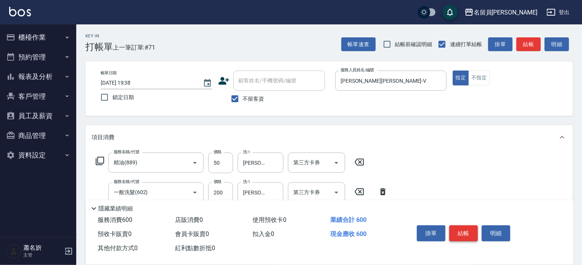
click at [461, 229] on button "結帳" at bounding box center [463, 233] width 29 height 16
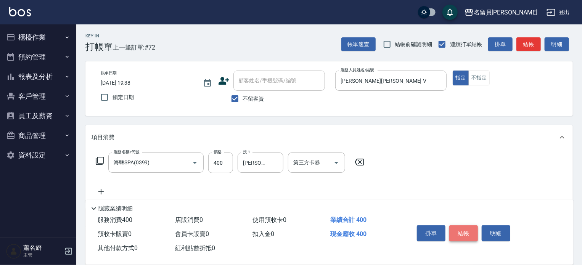
click at [461, 229] on button "結帳" at bounding box center [463, 233] width 29 height 16
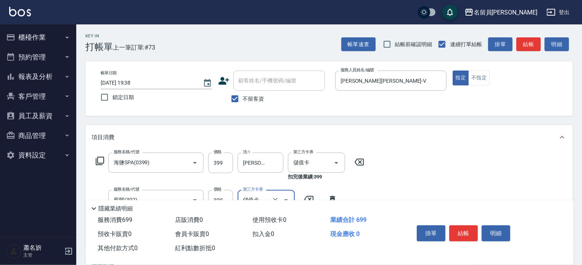
click at [461, 229] on button "結帳" at bounding box center [463, 233] width 29 height 16
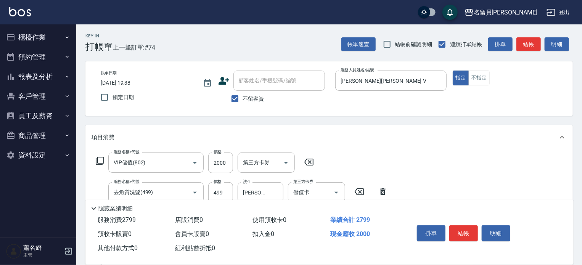
click at [461, 229] on button "結帳" at bounding box center [463, 233] width 29 height 16
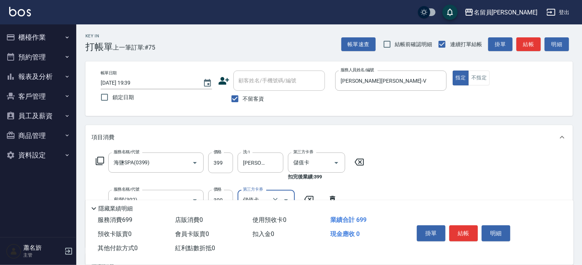
click at [461, 229] on button "結帳" at bounding box center [463, 233] width 29 height 16
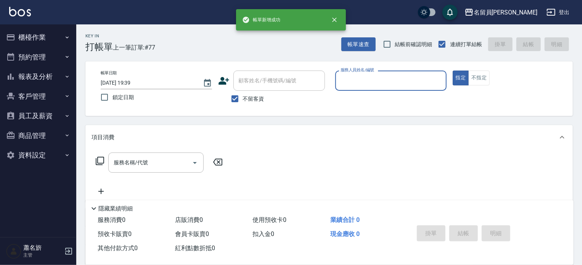
click at [58, 32] on button "櫃檯作業" at bounding box center [38, 37] width 70 height 20
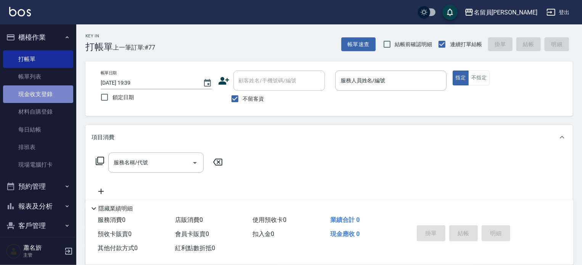
click at [51, 89] on link "現金收支登錄" at bounding box center [38, 94] width 70 height 18
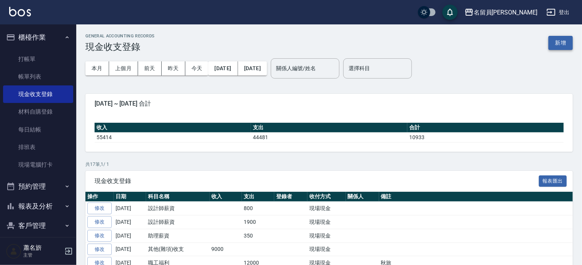
click at [562, 40] on button "新增" at bounding box center [561, 43] width 24 height 14
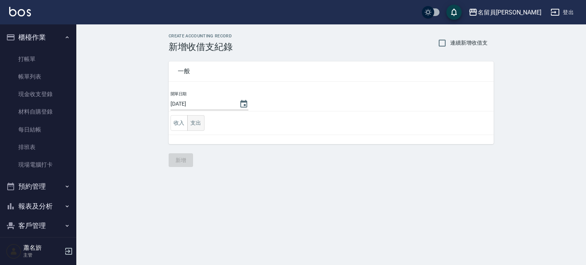
click at [189, 119] on button "支出" at bounding box center [195, 123] width 17 height 16
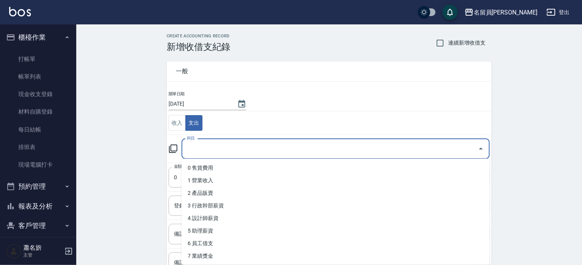
click at [214, 146] on input "科目" at bounding box center [330, 148] width 290 height 13
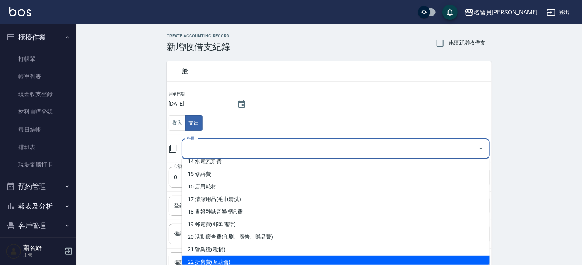
scroll to position [76, 0]
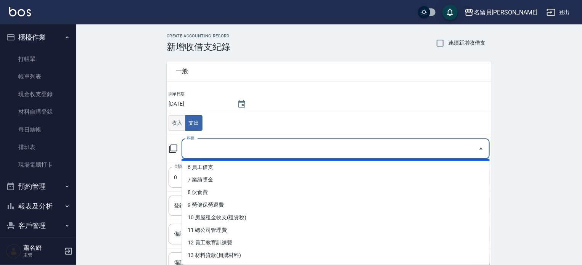
click at [169, 123] on button "收入" at bounding box center [177, 123] width 17 height 16
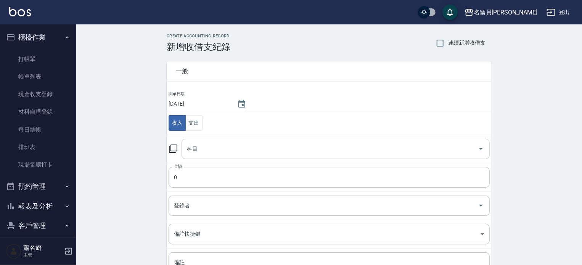
click at [196, 139] on div "科目" at bounding box center [336, 149] width 308 height 20
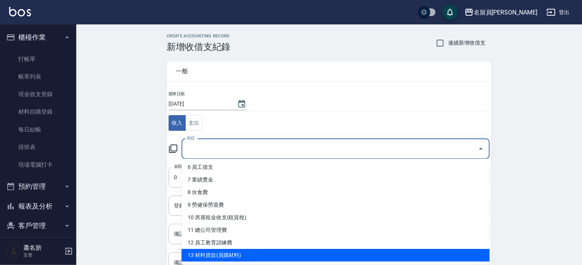
click at [225, 254] on li "13 材料貨款(員購材料)" at bounding box center [336, 255] width 308 height 13
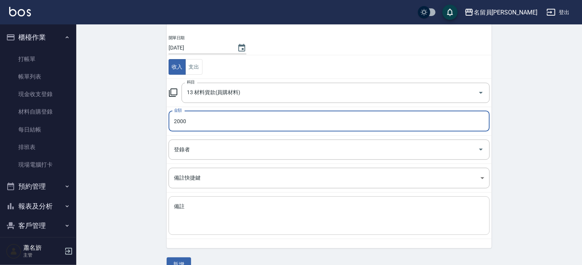
scroll to position [71, 0]
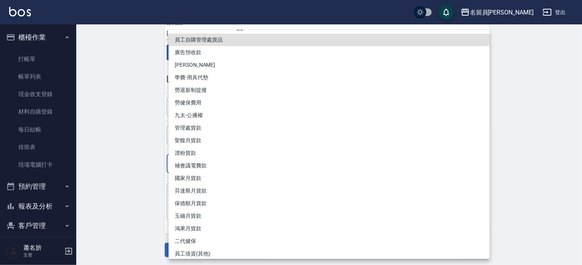
click at [261, 168] on body "名留員[PERSON_NAME] 登出 櫃檯作業 打帳單 帳單列表 現金收支登錄 材料自購登錄 每日結帳 排班表 現場電腦打卡 預約管理 預約管理 單日預約紀…" at bounding box center [291, 97] width 582 height 337
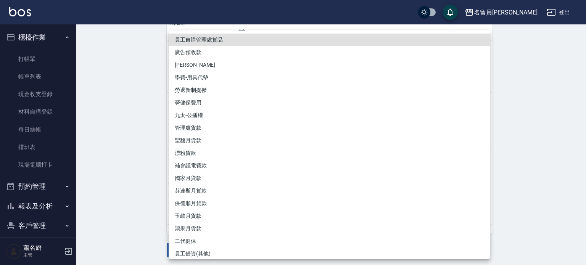
click at [251, 202] on li "保德順月貨款" at bounding box center [329, 203] width 321 height 13
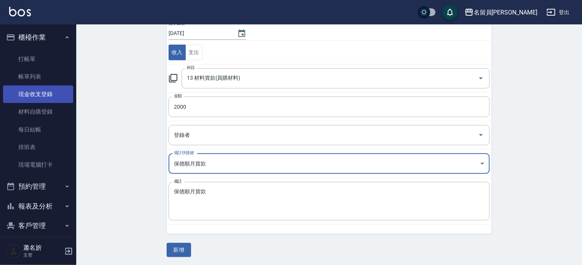
click at [49, 98] on link "現金收支登錄" at bounding box center [38, 94] width 70 height 18
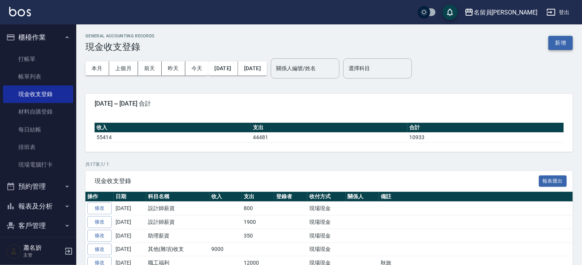
click at [557, 47] on button "新增" at bounding box center [561, 43] width 24 height 14
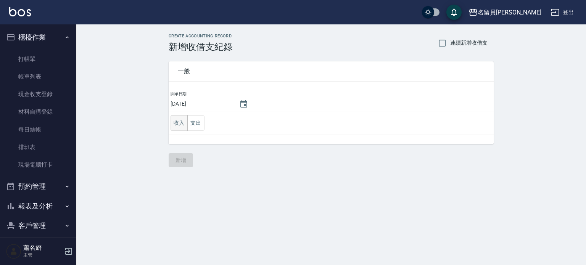
click at [181, 125] on button "收入" at bounding box center [179, 123] width 17 height 16
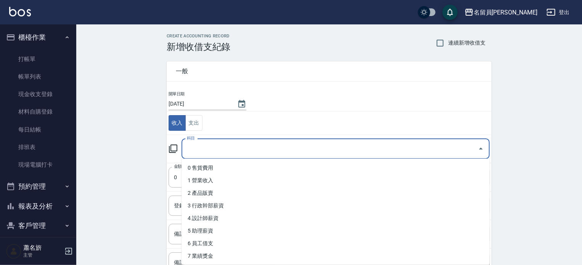
click at [210, 148] on input "科目" at bounding box center [330, 148] width 290 height 13
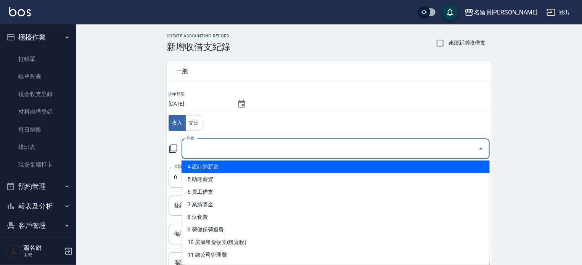
scroll to position [153, 0]
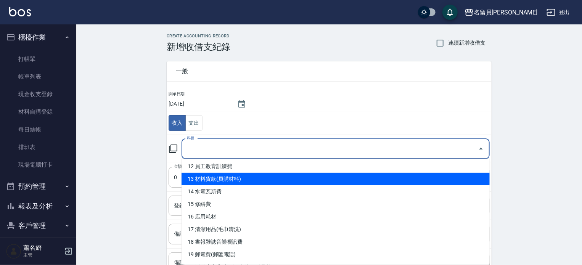
click at [237, 177] on li "13 材料貨款(員購材料)" at bounding box center [336, 179] width 308 height 13
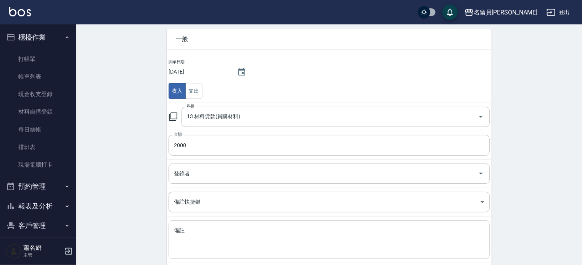
scroll to position [71, 0]
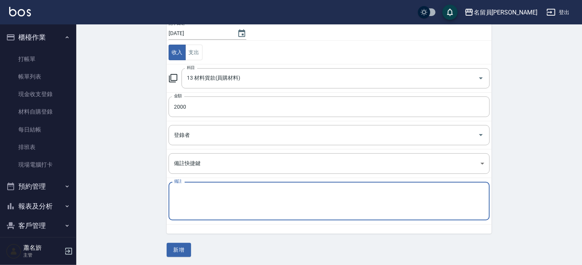
click at [249, 194] on textarea "備註" at bounding box center [329, 201] width 311 height 26
click at [183, 250] on button "新增" at bounding box center [179, 250] width 24 height 14
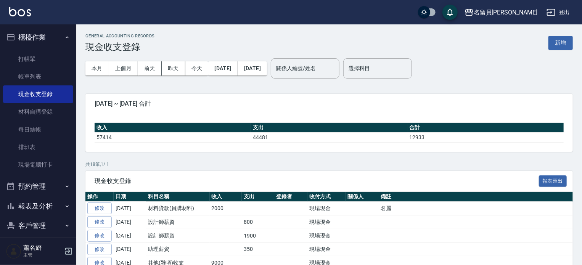
click at [32, 45] on button "櫃檯作業" at bounding box center [38, 37] width 70 height 20
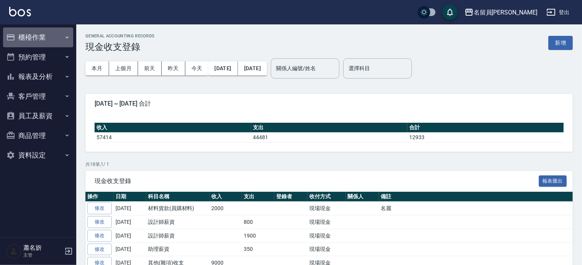
click at [35, 34] on button "櫃檯作業" at bounding box center [38, 37] width 70 height 20
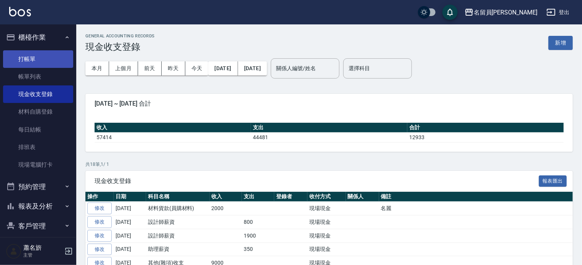
click at [37, 54] on link "打帳單" at bounding box center [38, 59] width 70 height 18
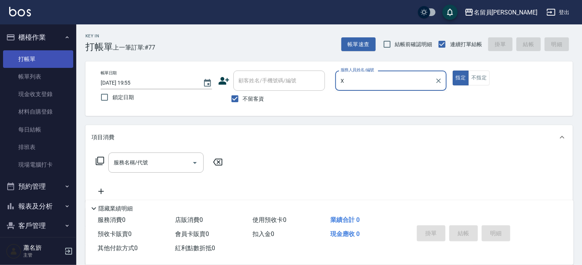
click at [453, 71] on button "指定" at bounding box center [461, 78] width 16 height 15
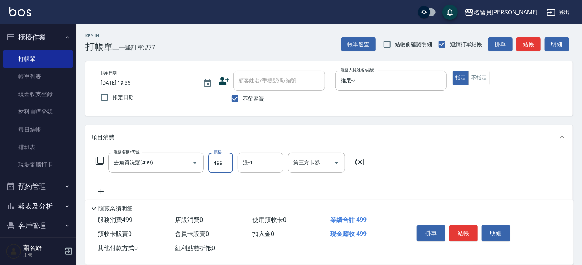
click at [208, 158] on input "499" at bounding box center [220, 163] width 25 height 21
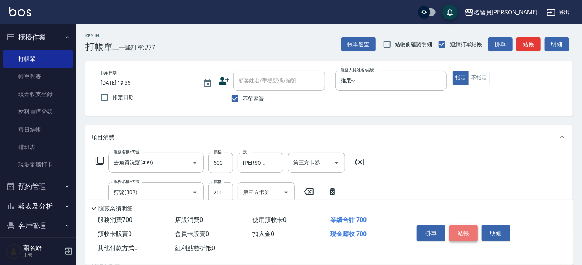
click at [472, 233] on button "結帳" at bounding box center [463, 233] width 29 height 16
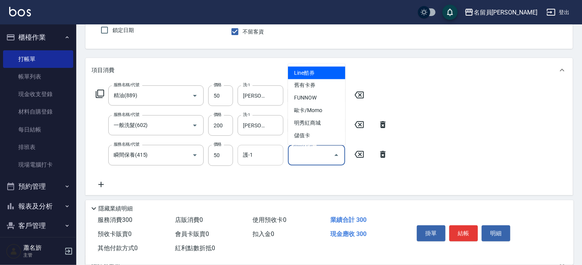
scroll to position [114, 0]
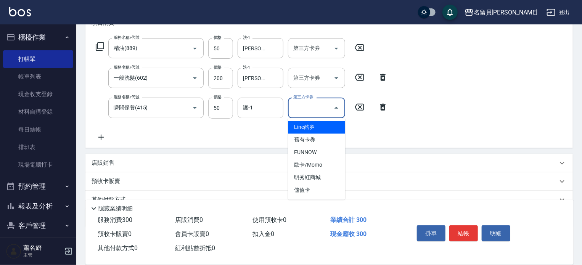
click at [261, 113] on input "護-1" at bounding box center [260, 107] width 39 height 13
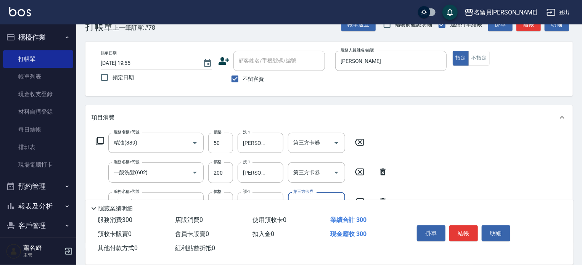
scroll to position [0, 0]
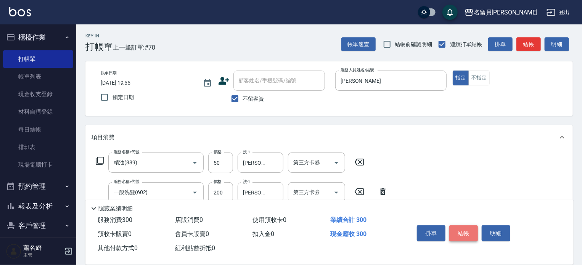
click at [459, 235] on button "結帳" at bounding box center [463, 233] width 29 height 16
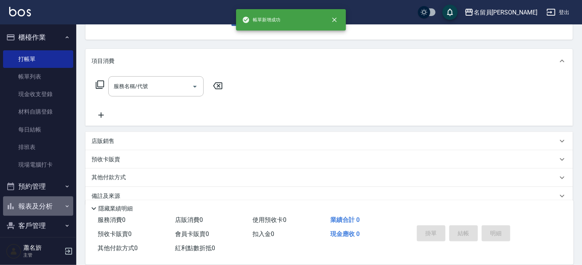
click at [53, 205] on button "報表及分析" at bounding box center [38, 206] width 70 height 20
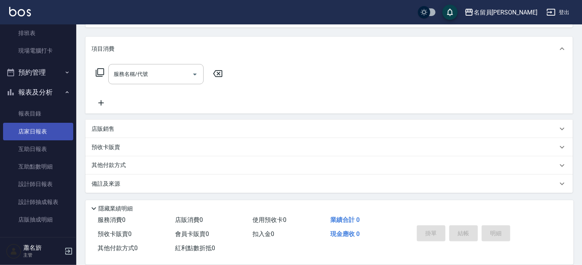
scroll to position [114, 0]
click at [33, 125] on link "店家日報表" at bounding box center [38, 131] width 70 height 18
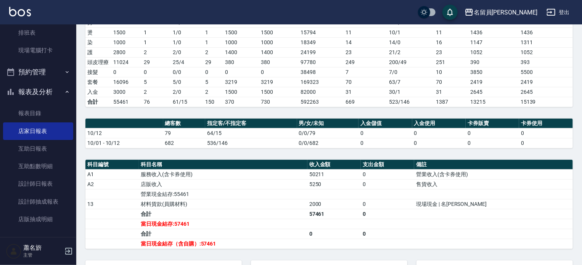
scroll to position [226, 0]
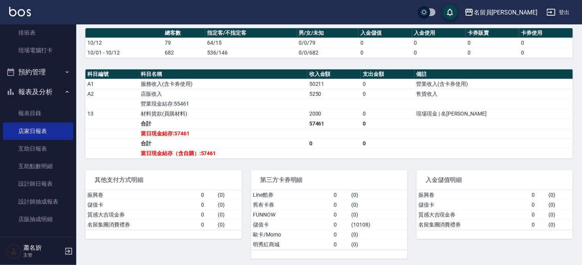
click at [353, 184] on div "第三方卡券明細" at bounding box center [329, 180] width 156 height 20
click at [26, 147] on link "互助日報表" at bounding box center [38, 149] width 70 height 18
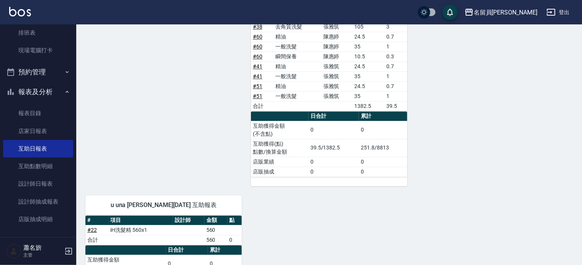
scroll to position [1000, 0]
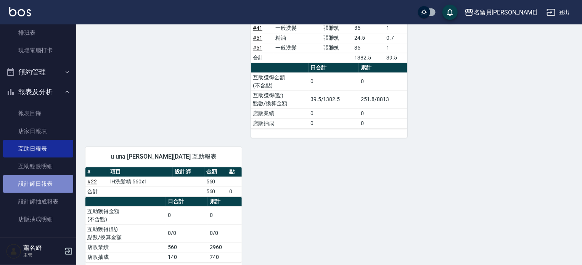
click at [45, 182] on link "設計師日報表" at bounding box center [38, 184] width 70 height 18
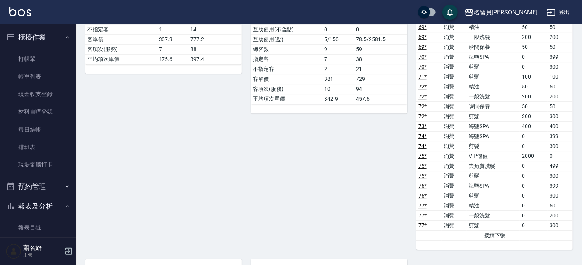
scroll to position [1106, 0]
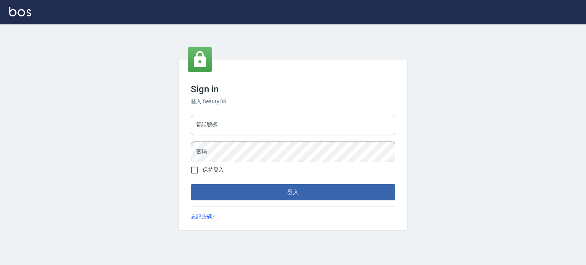
click at [231, 116] on input "電話號碼" at bounding box center [293, 125] width 205 height 21
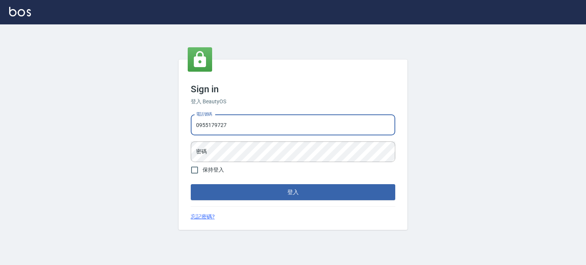
click at [257, 122] on input "0955179727" at bounding box center [293, 125] width 205 height 21
click at [258, 120] on input "0955179727" at bounding box center [293, 125] width 205 height 21
type input "0"
click at [256, 119] on input "電話號碼" at bounding box center [293, 125] width 205 height 21
type input "0985335300"
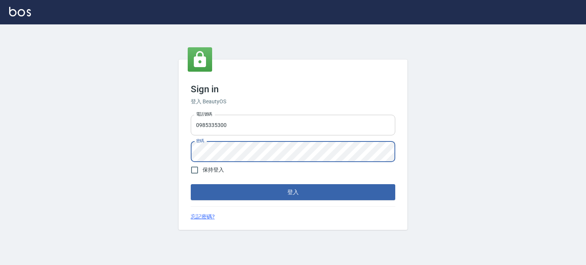
click at [191, 184] on button "登入" at bounding box center [293, 192] width 205 height 16
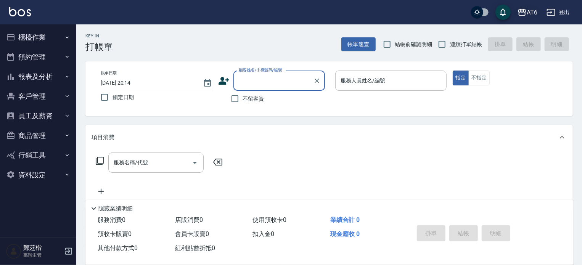
click at [521, 11] on icon "button" at bounding box center [523, 12] width 8 height 7
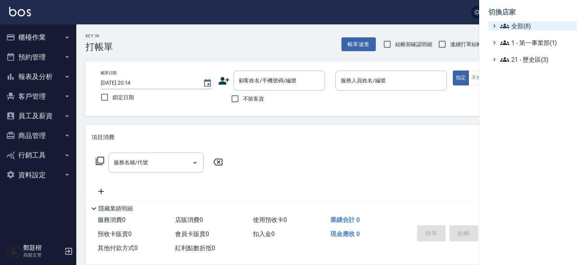
click at [536, 29] on span "全部(8)" at bounding box center [537, 25] width 74 height 9
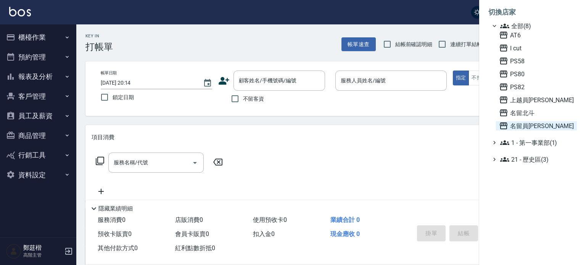
click at [533, 124] on span "名留員[PERSON_NAME]" at bounding box center [536, 125] width 75 height 9
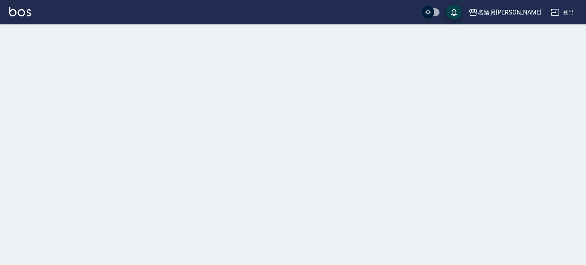
click at [68, 36] on div at bounding box center [293, 132] width 586 height 265
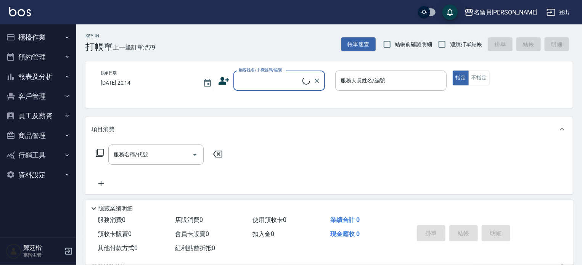
click at [58, 36] on button "櫃檯作業" at bounding box center [38, 37] width 70 height 20
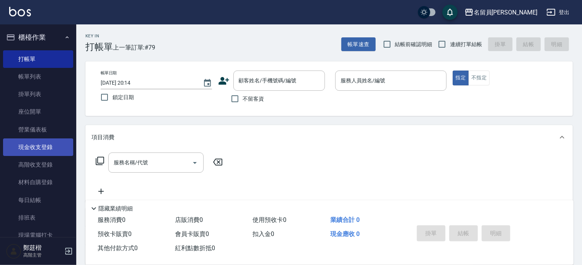
click at [46, 147] on link "現金收支登錄" at bounding box center [38, 147] width 70 height 18
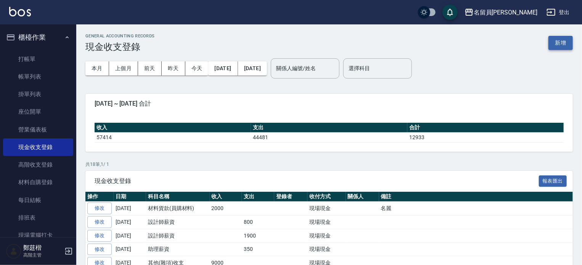
click at [564, 40] on button "新增" at bounding box center [561, 43] width 24 height 14
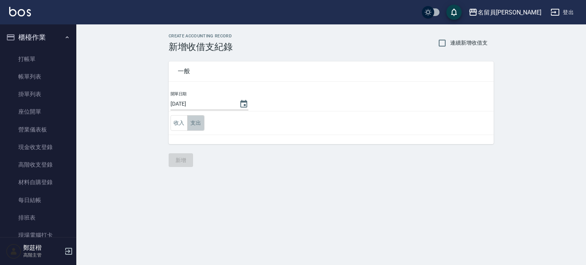
click at [198, 123] on button "支出" at bounding box center [195, 123] width 17 height 16
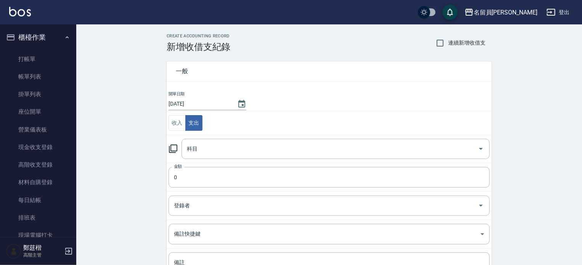
click at [190, 136] on td "科目 科目" at bounding box center [329, 149] width 325 height 28
click at [190, 140] on div "科目" at bounding box center [336, 149] width 308 height 20
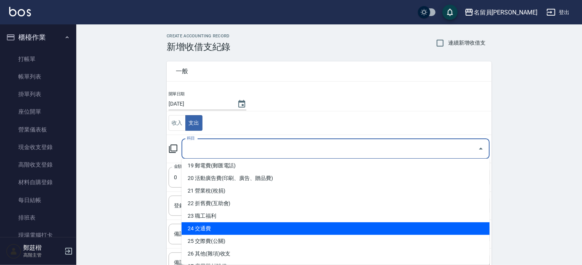
scroll to position [267, 0]
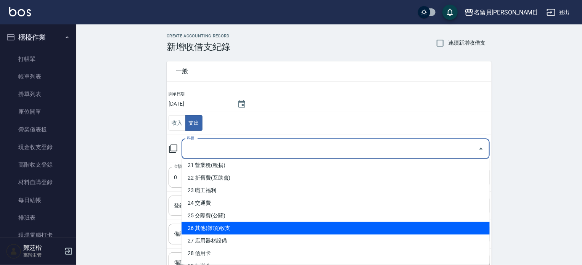
click at [230, 231] on li "26 其他(雜項)收支" at bounding box center [336, 228] width 308 height 13
type input "26 其他(雜項)收支"
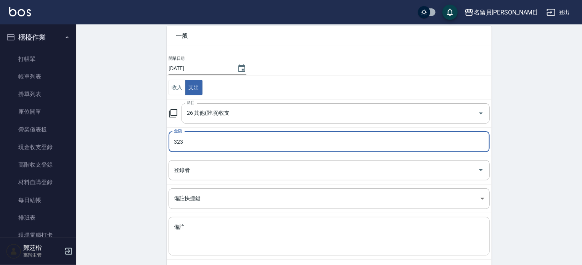
scroll to position [71, 0]
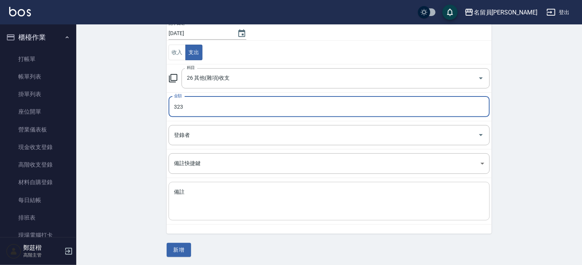
type input "323"
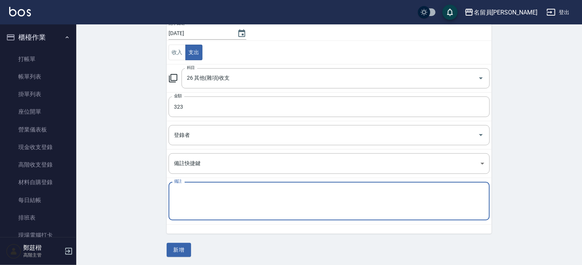
click at [249, 199] on textarea "備註" at bounding box center [329, 201] width 311 height 26
type textarea "U"
type textarea "米清潔廁所"
click at [182, 251] on button "新增" at bounding box center [179, 250] width 24 height 14
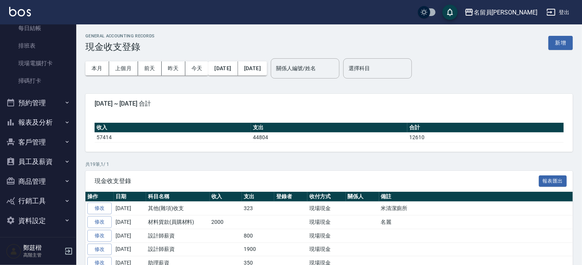
scroll to position [174, 0]
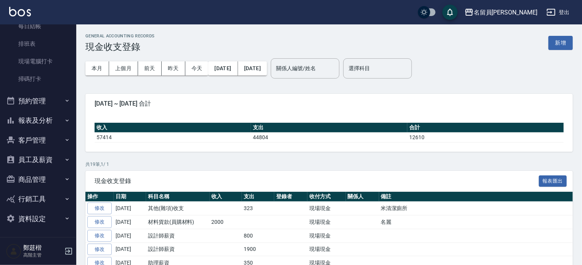
drag, startPoint x: 45, startPoint y: 124, endPoint x: 48, endPoint y: 127, distance: 4.7
click at [47, 125] on button "報表及分析" at bounding box center [38, 121] width 70 height 20
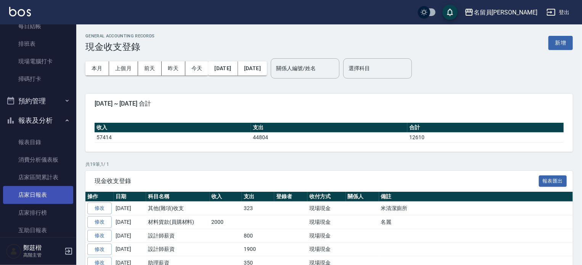
click at [41, 193] on link "店家日報表" at bounding box center [38, 195] width 70 height 18
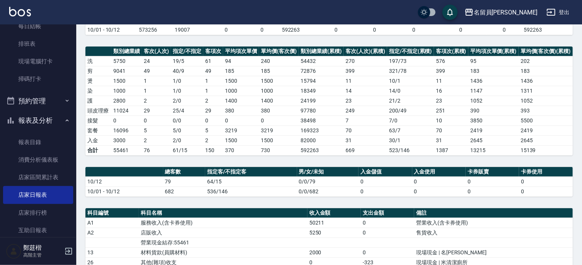
scroll to position [38, 0]
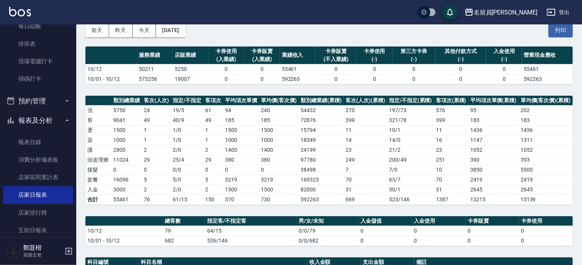
click at [124, 40] on div "前天 昨天 今天 2025/10/12 列印" at bounding box center [329, 30] width 488 height 32
click at [122, 30] on button "昨天" at bounding box center [121, 30] width 24 height 14
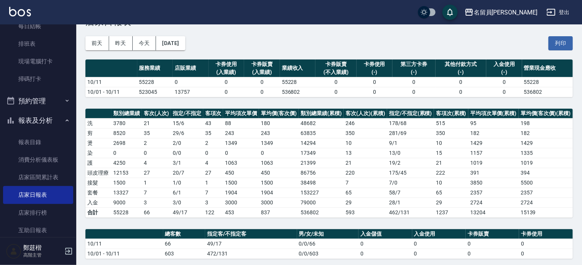
scroll to position [16, 0]
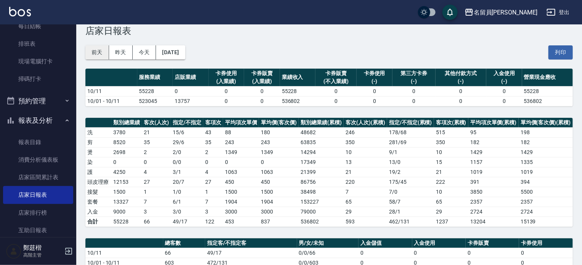
click at [100, 54] on button "前天" at bounding box center [97, 52] width 24 height 14
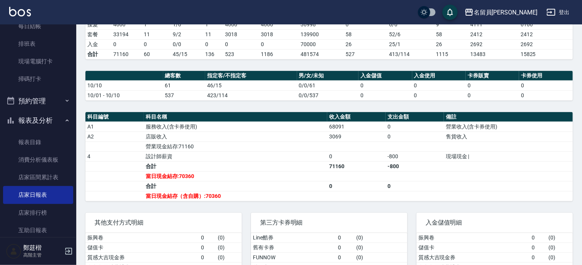
scroll to position [226, 0]
